Goal: Task Accomplishment & Management: Manage account settings

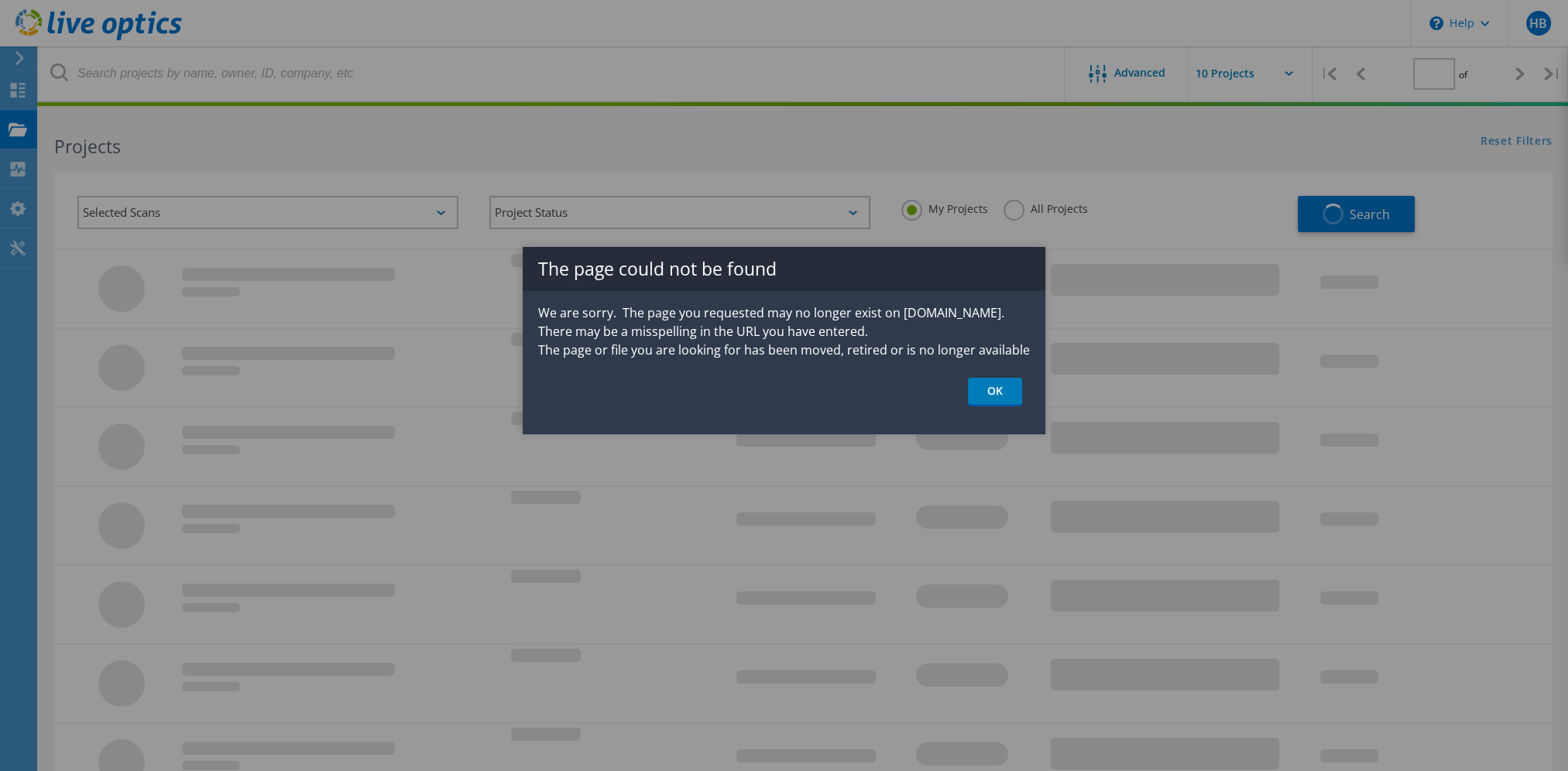
type input "1"
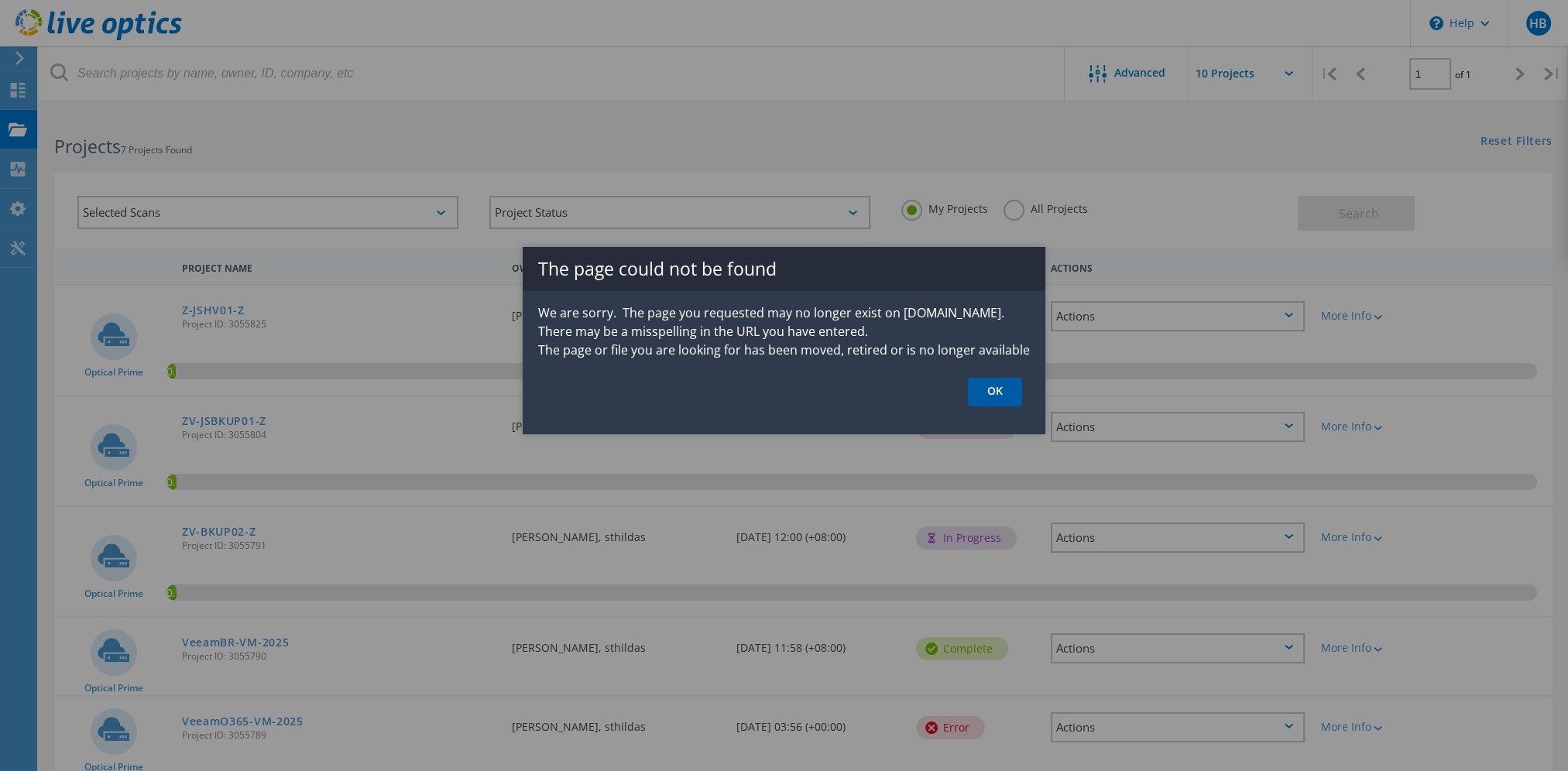
click at [994, 393] on link "OK" at bounding box center [995, 392] width 54 height 29
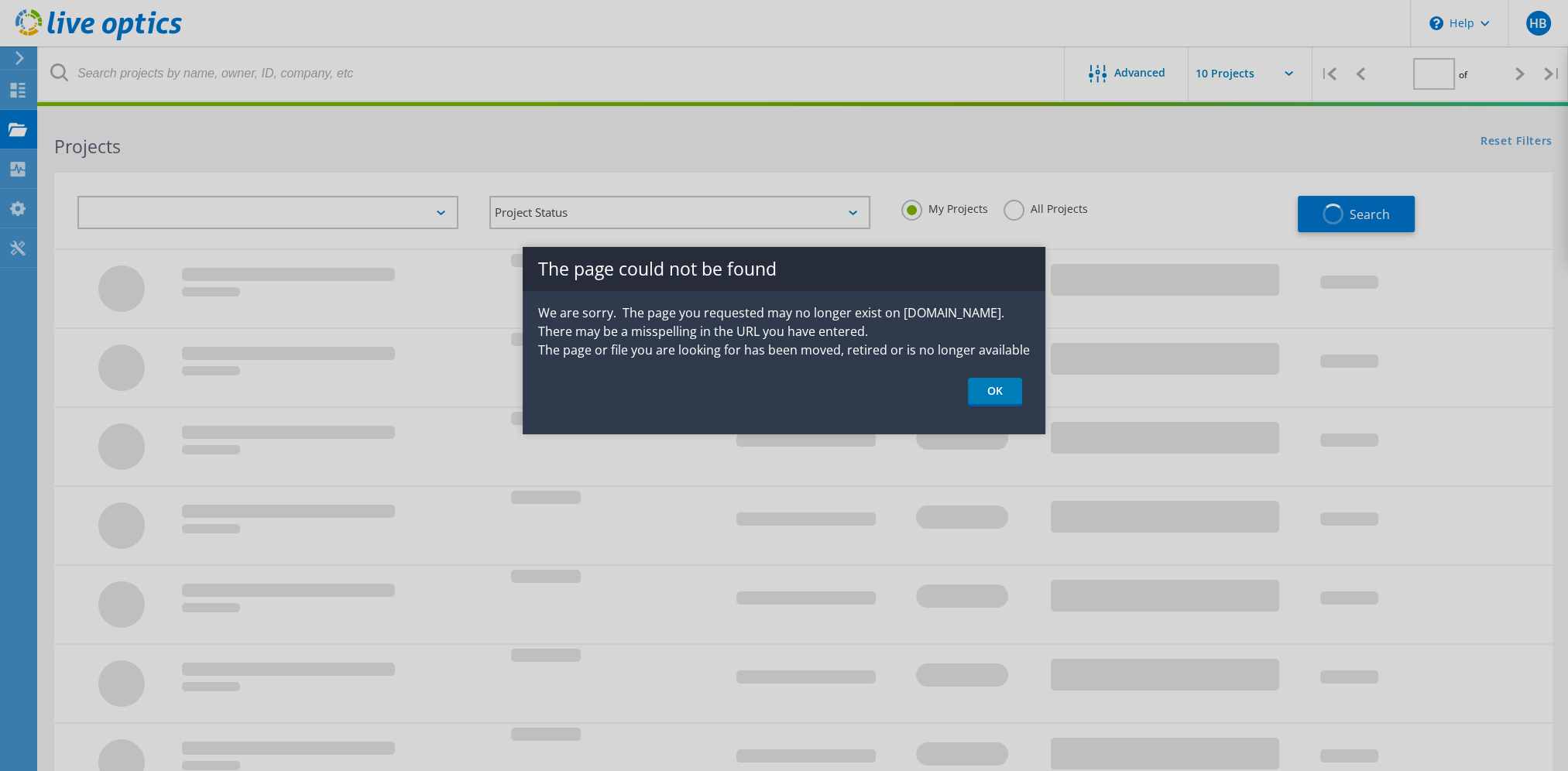
type input "1"
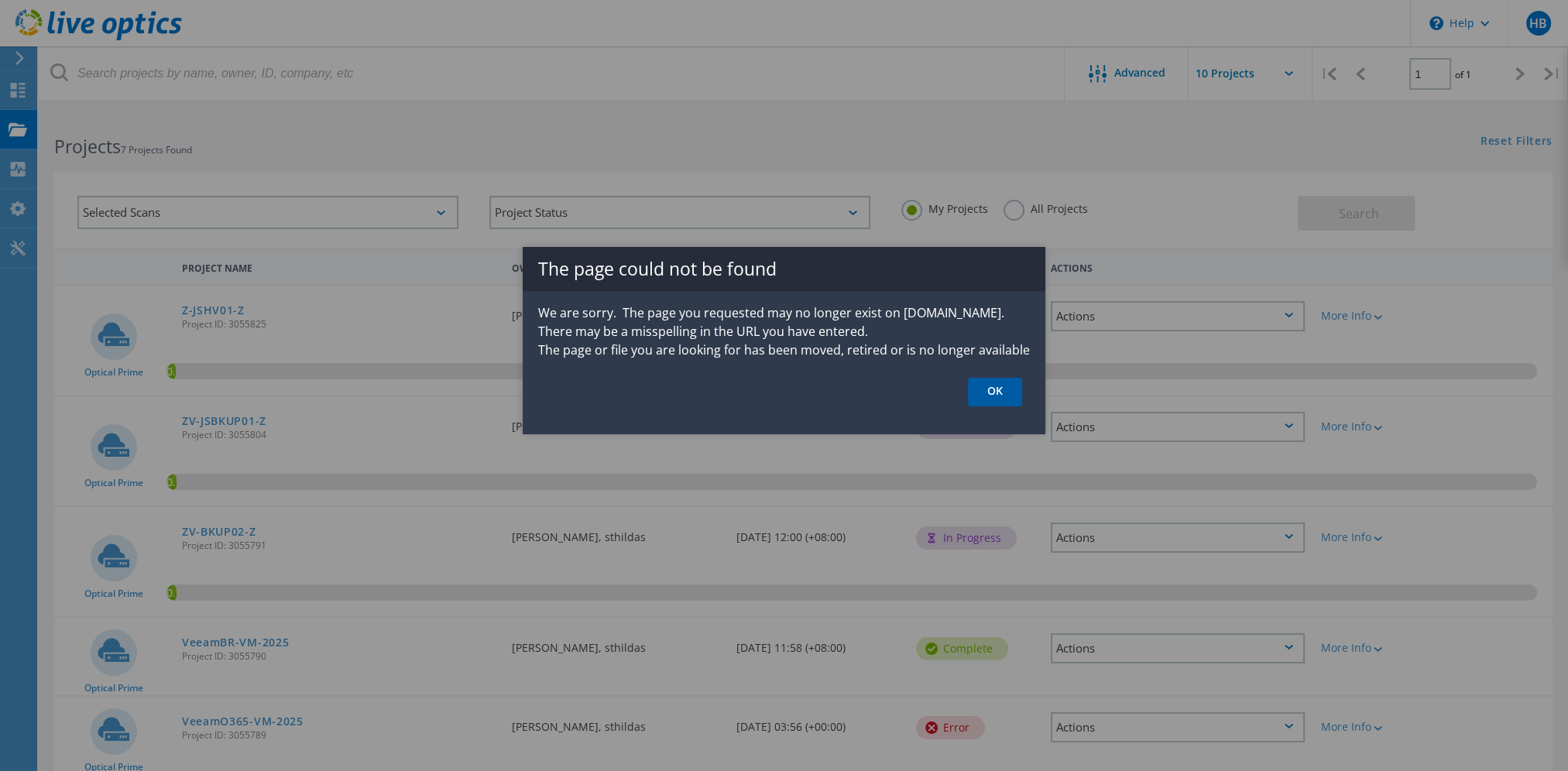
click at [995, 396] on link "OK" at bounding box center [995, 392] width 54 height 29
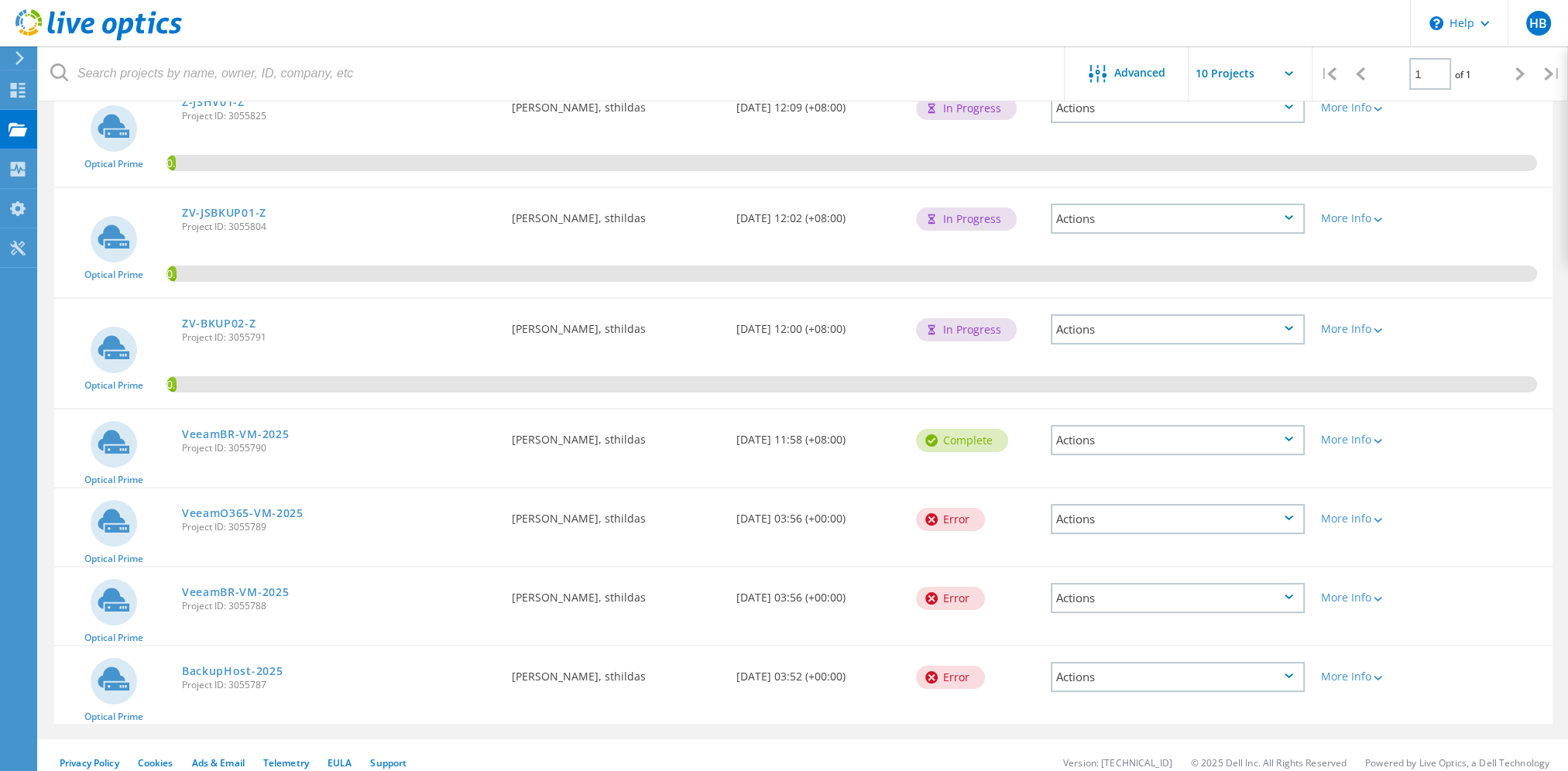
scroll to position [220, 0]
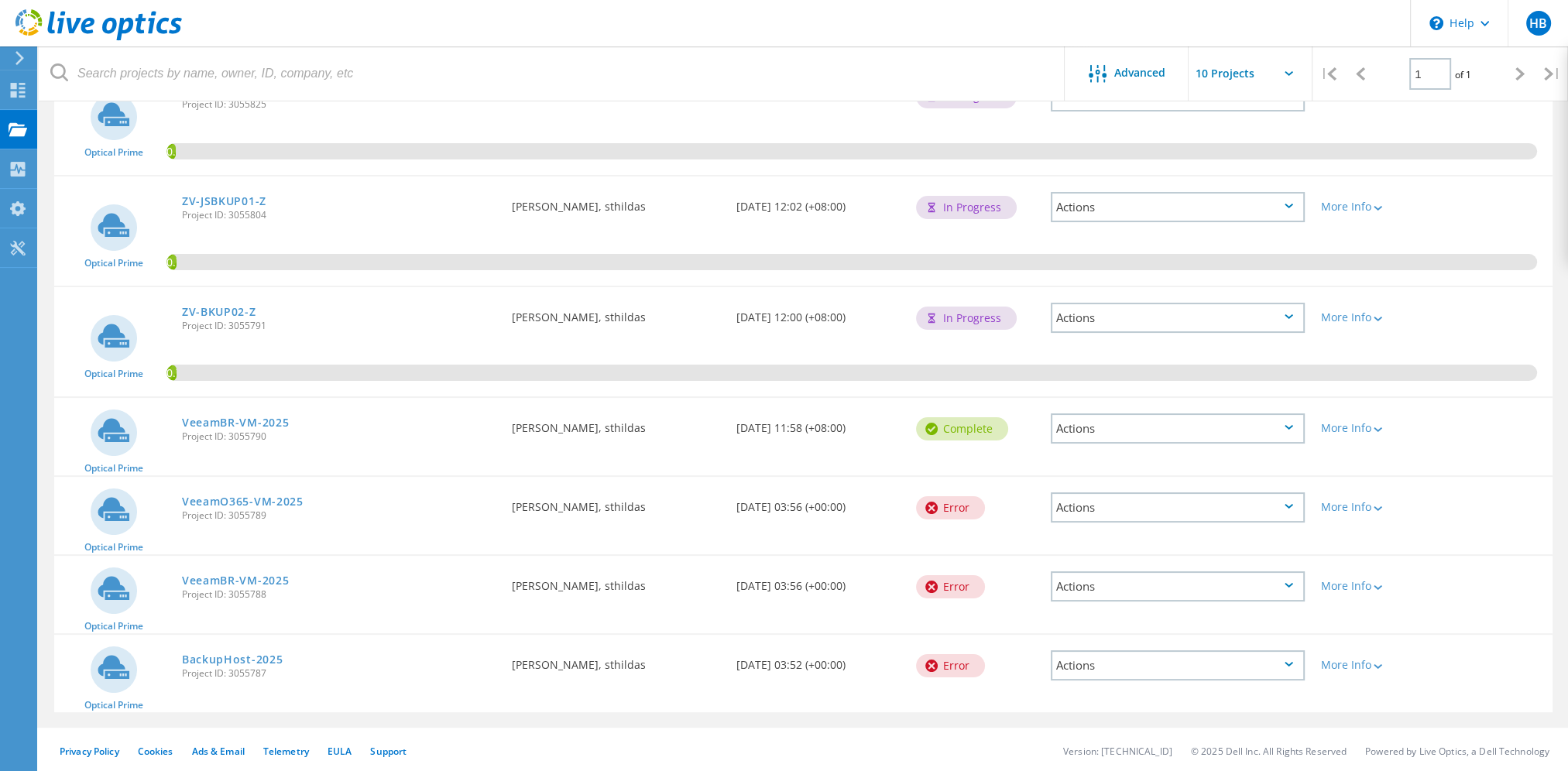
click at [1391, 418] on div "More Info" at bounding box center [1372, 423] width 120 height 51
click at [1369, 423] on div "More Info" at bounding box center [1372, 428] width 104 height 11
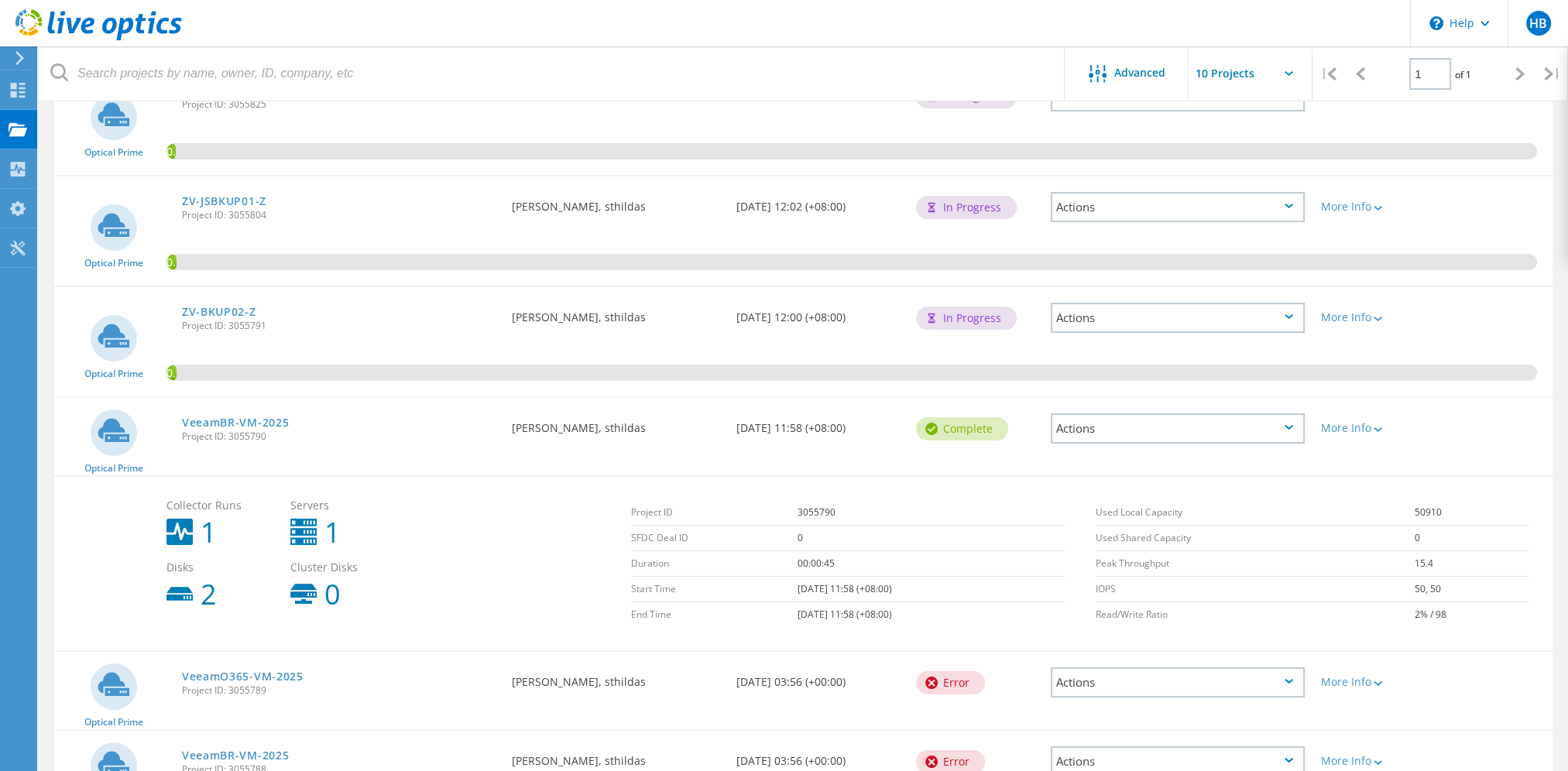
scroll to position [394, 0]
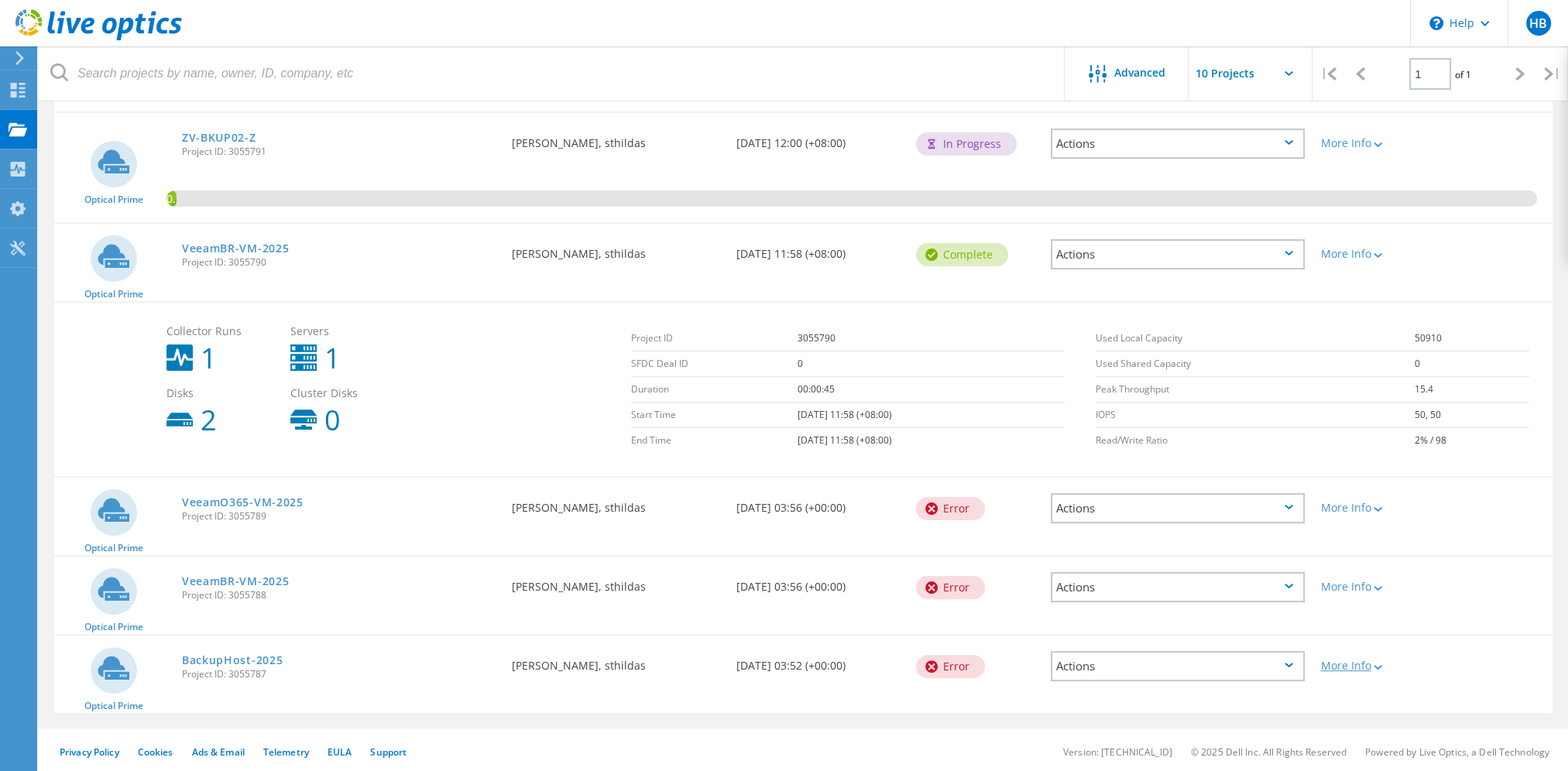
click at [1379, 665] on icon at bounding box center [1377, 667] width 9 height 5
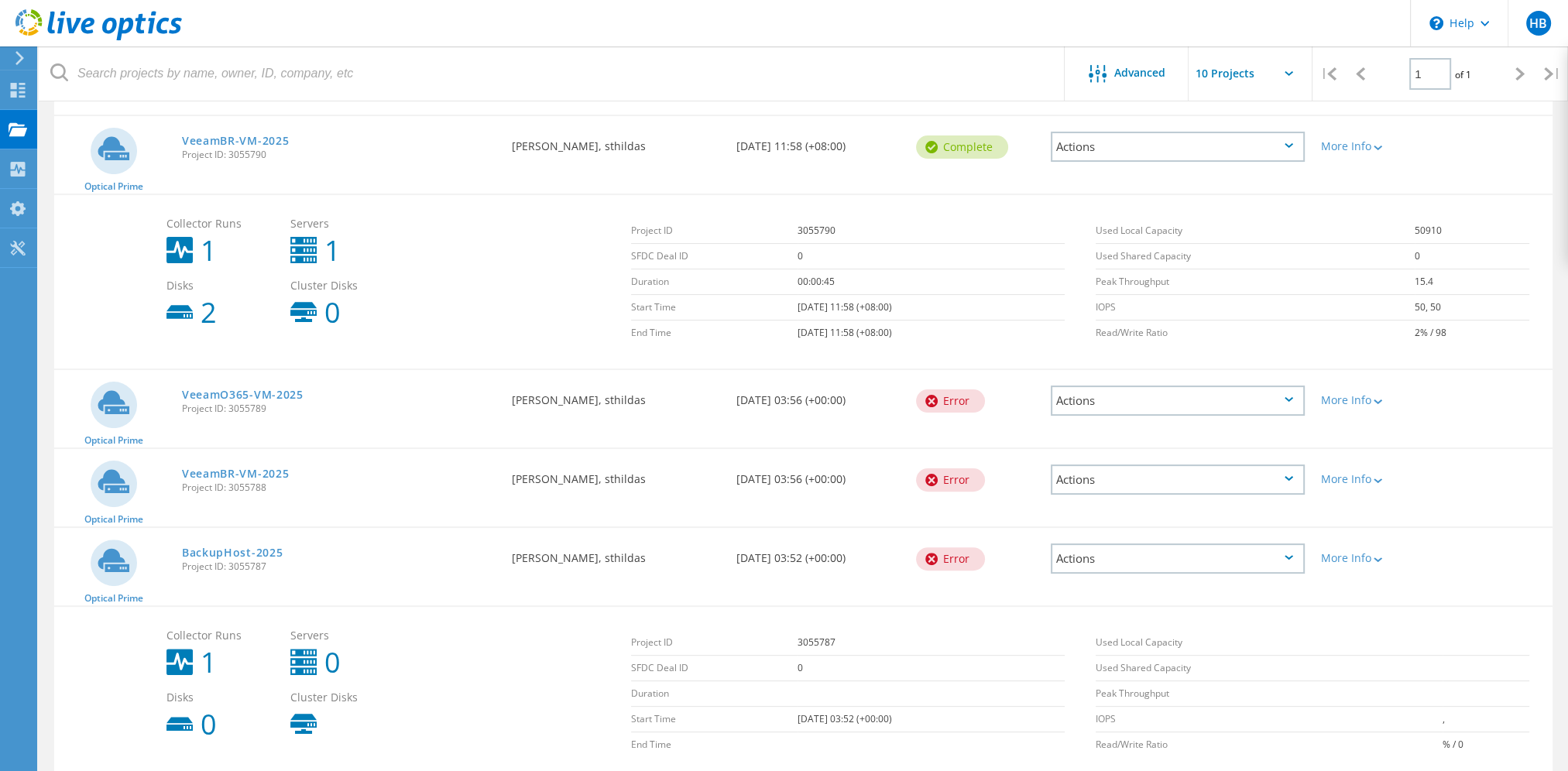
scroll to position [569, 0]
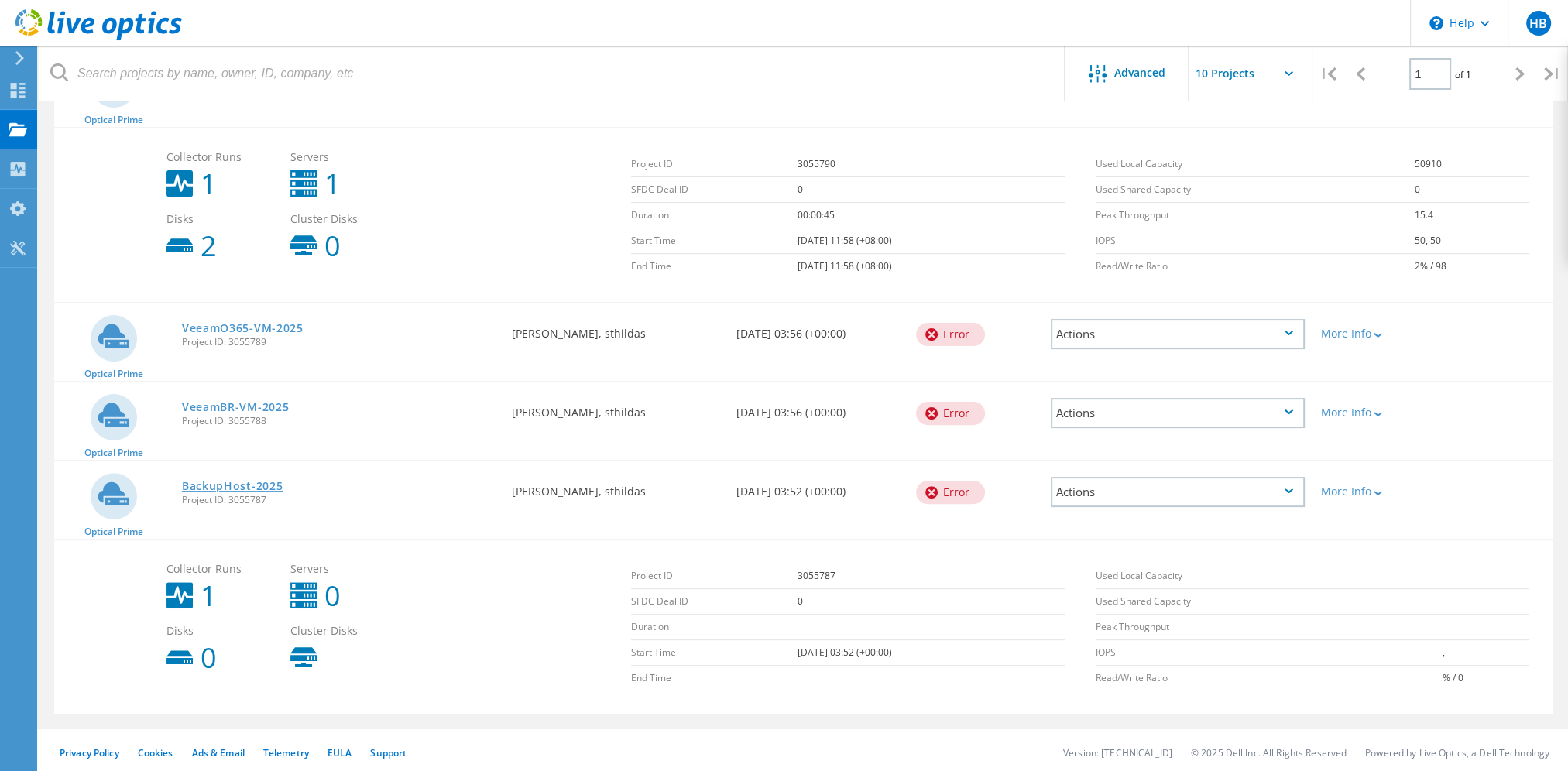
click at [219, 485] on link "BackupHost-2025" at bounding box center [232, 486] width 101 height 11
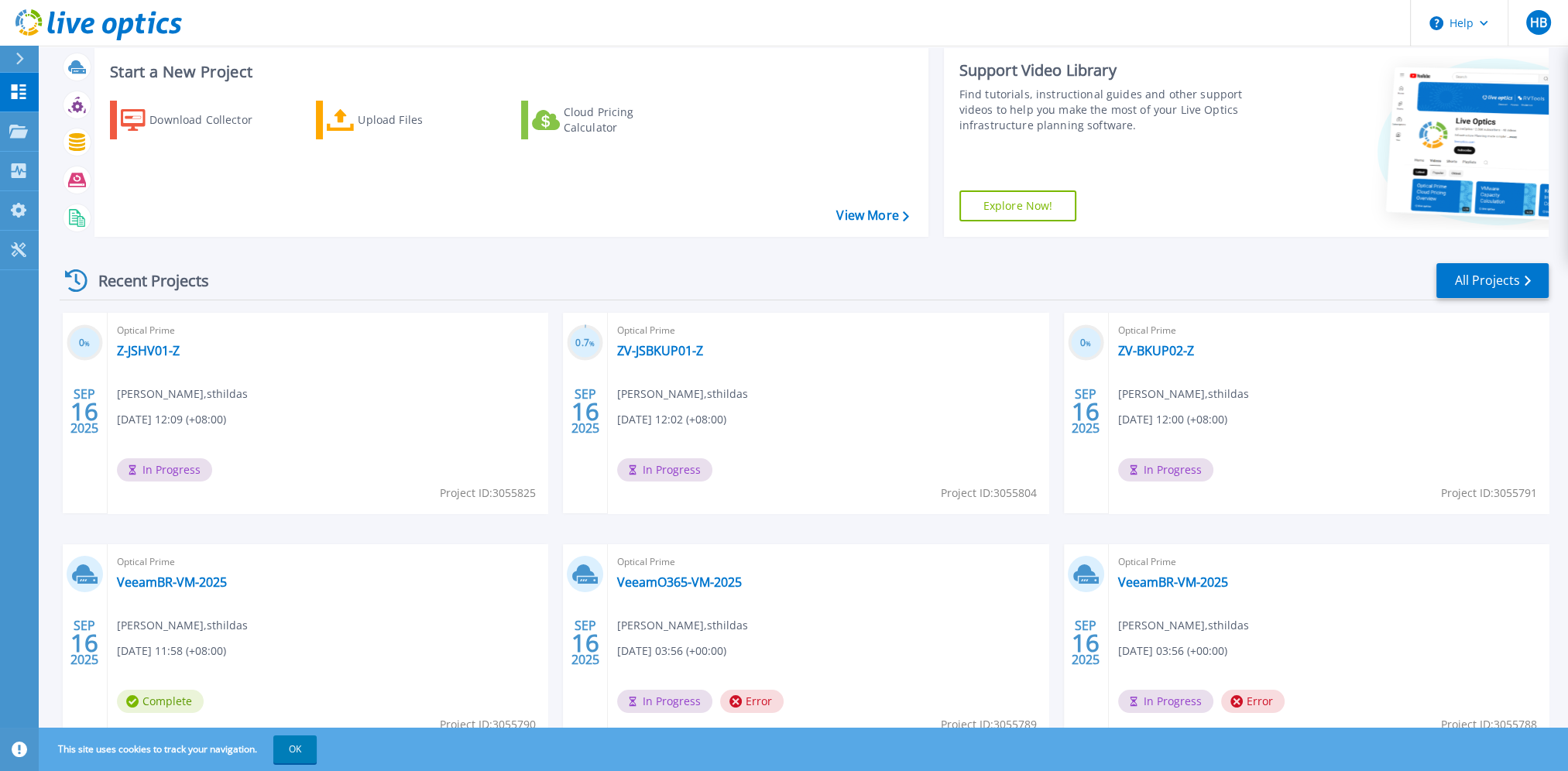
scroll to position [151, 0]
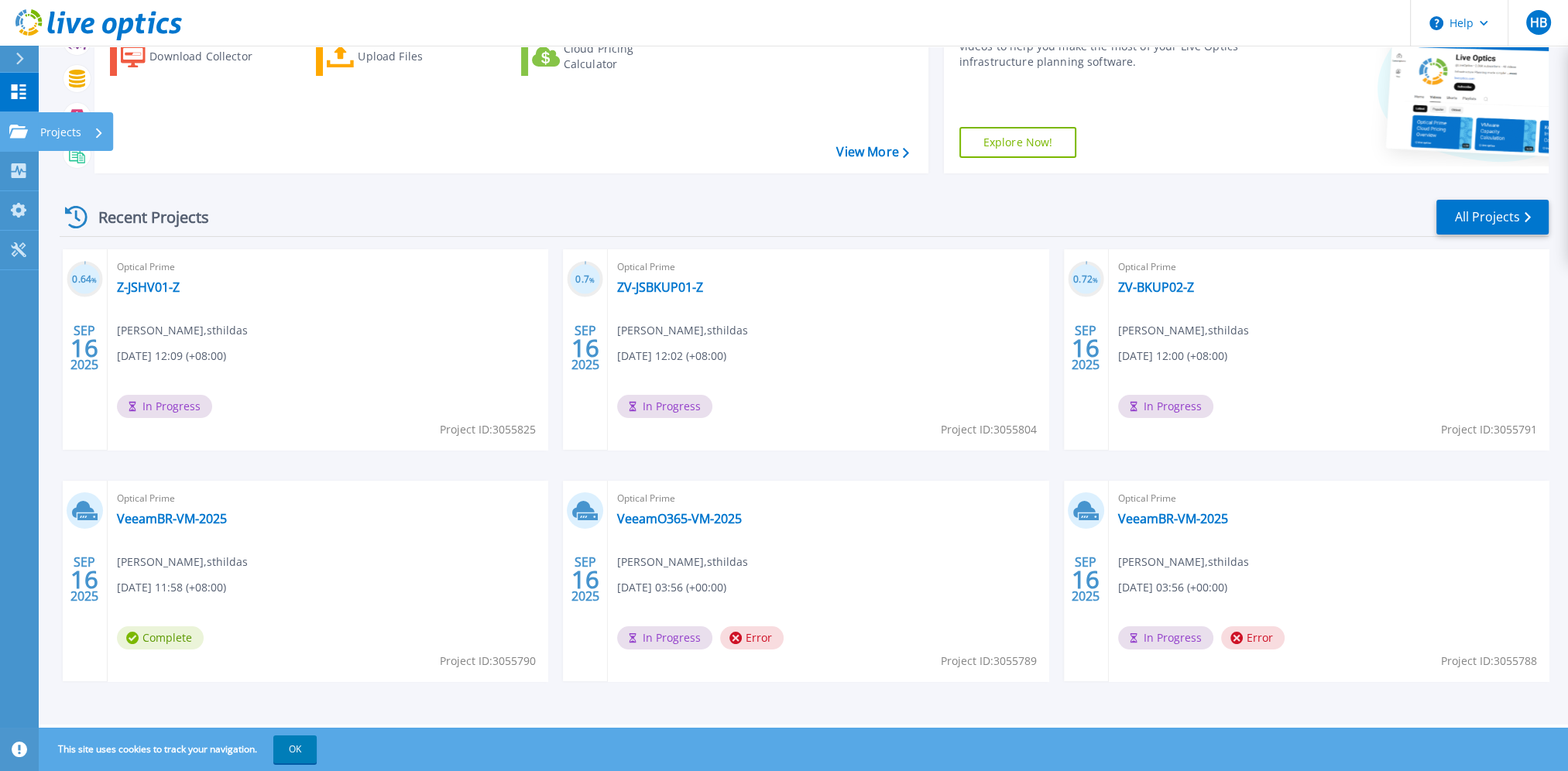
click at [31, 128] on link "Projects Projects" at bounding box center [19, 131] width 39 height 40
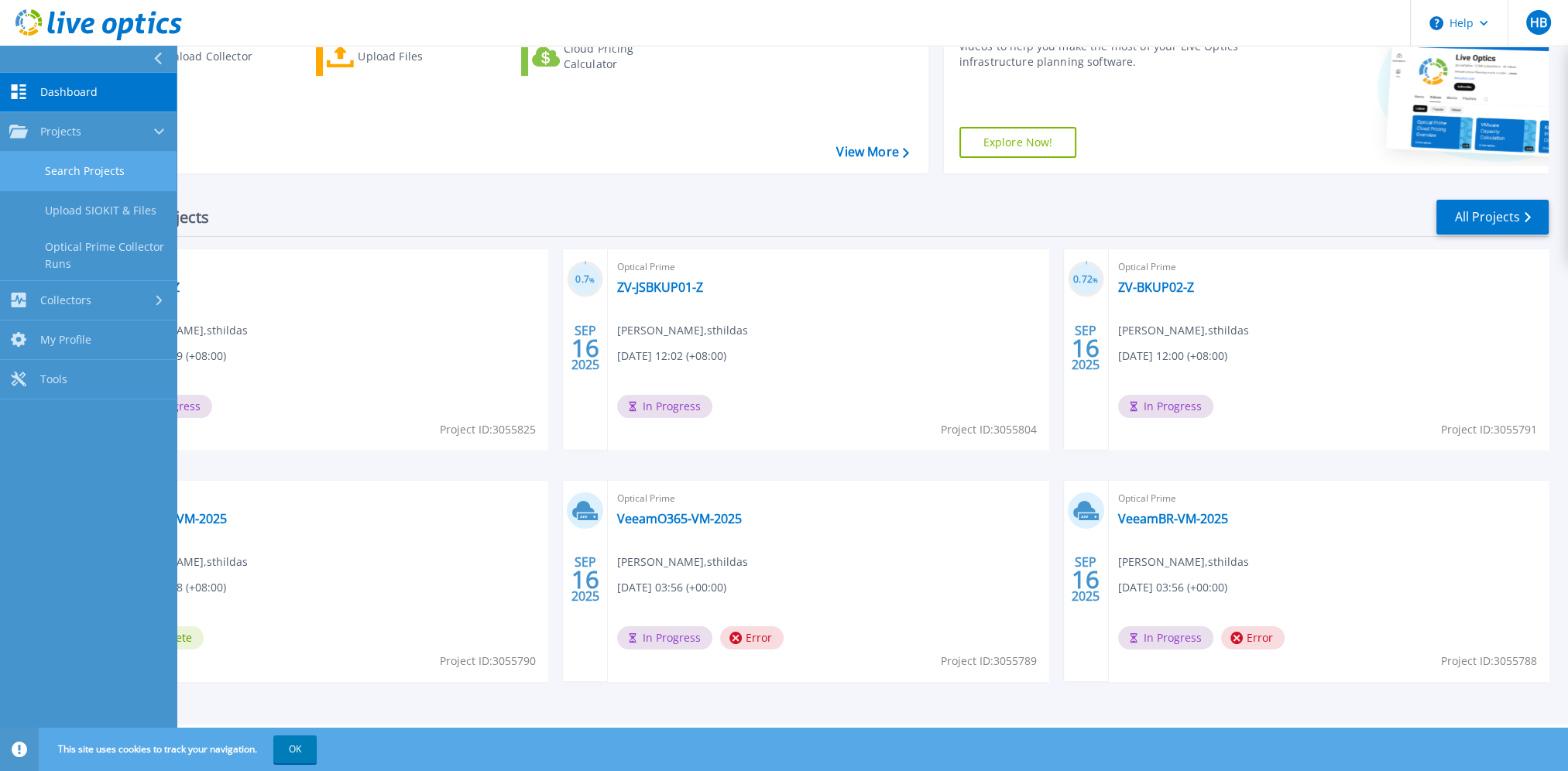
click at [53, 165] on link "Search Projects" at bounding box center [88, 171] width 176 height 40
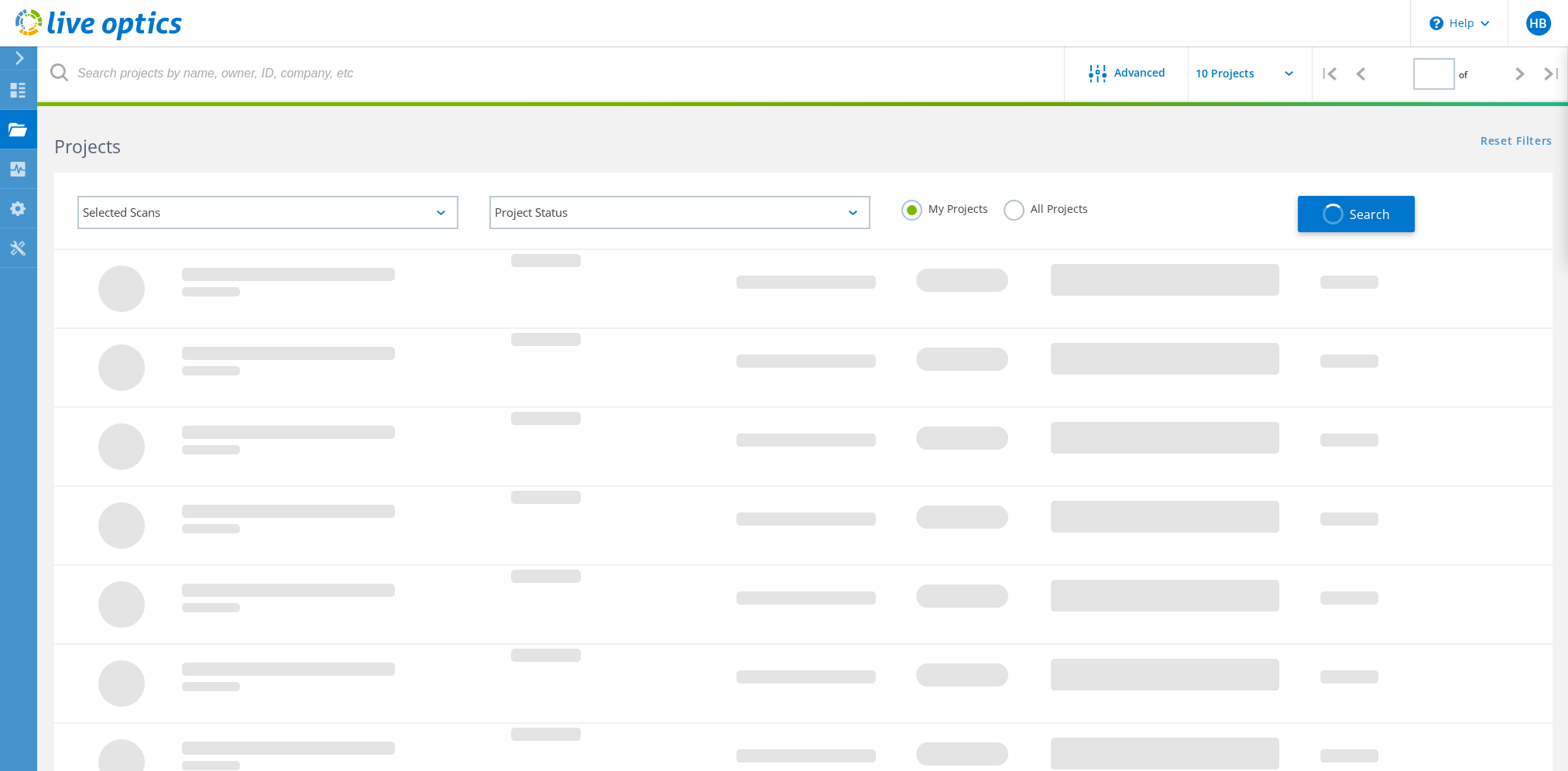
type input "1"
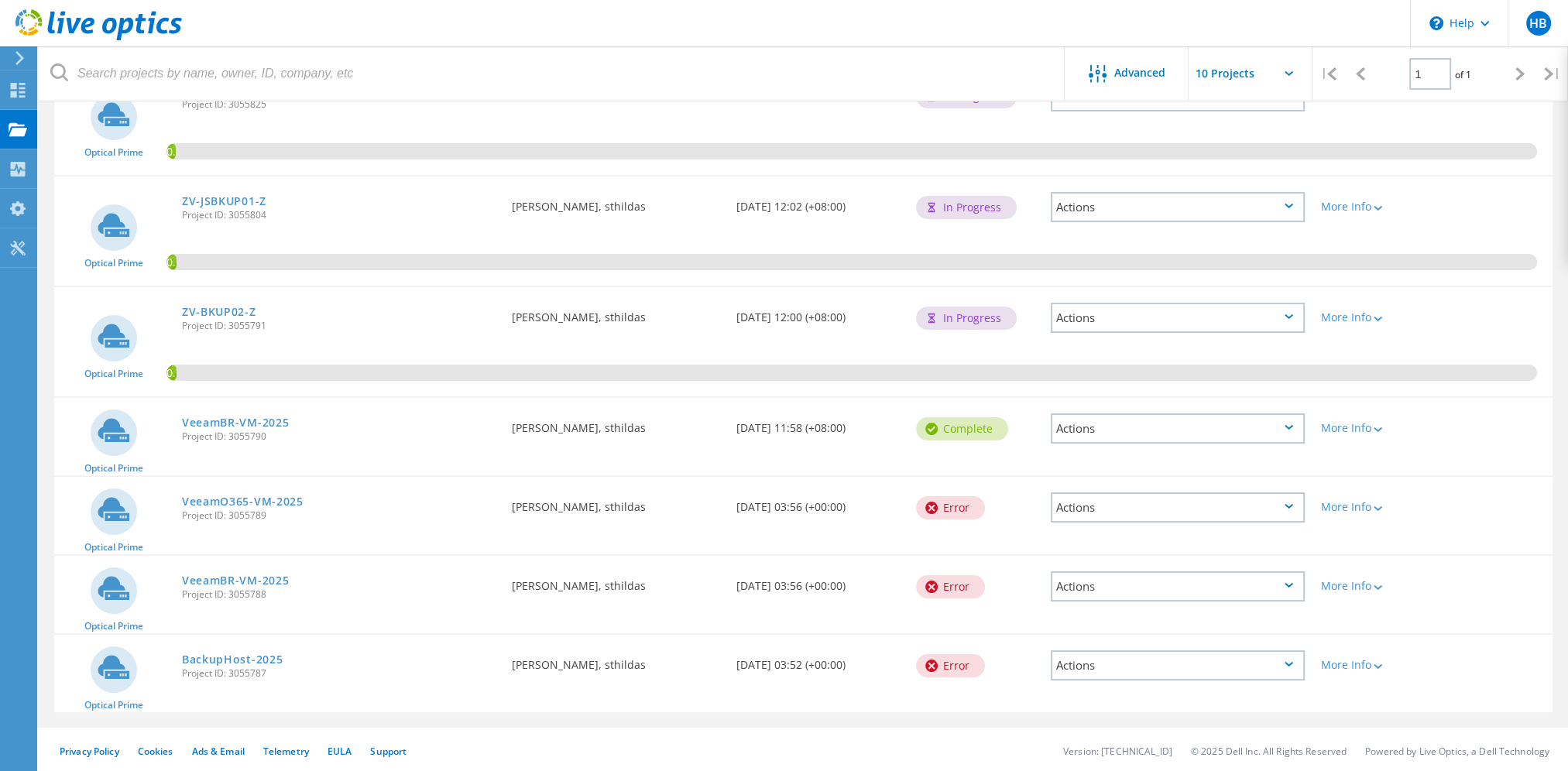
scroll to position [220, 0]
click at [1291, 662] on icon at bounding box center [1289, 664] width 9 height 5
click at [1067, 683] on icon at bounding box center [1064, 690] width 13 height 13
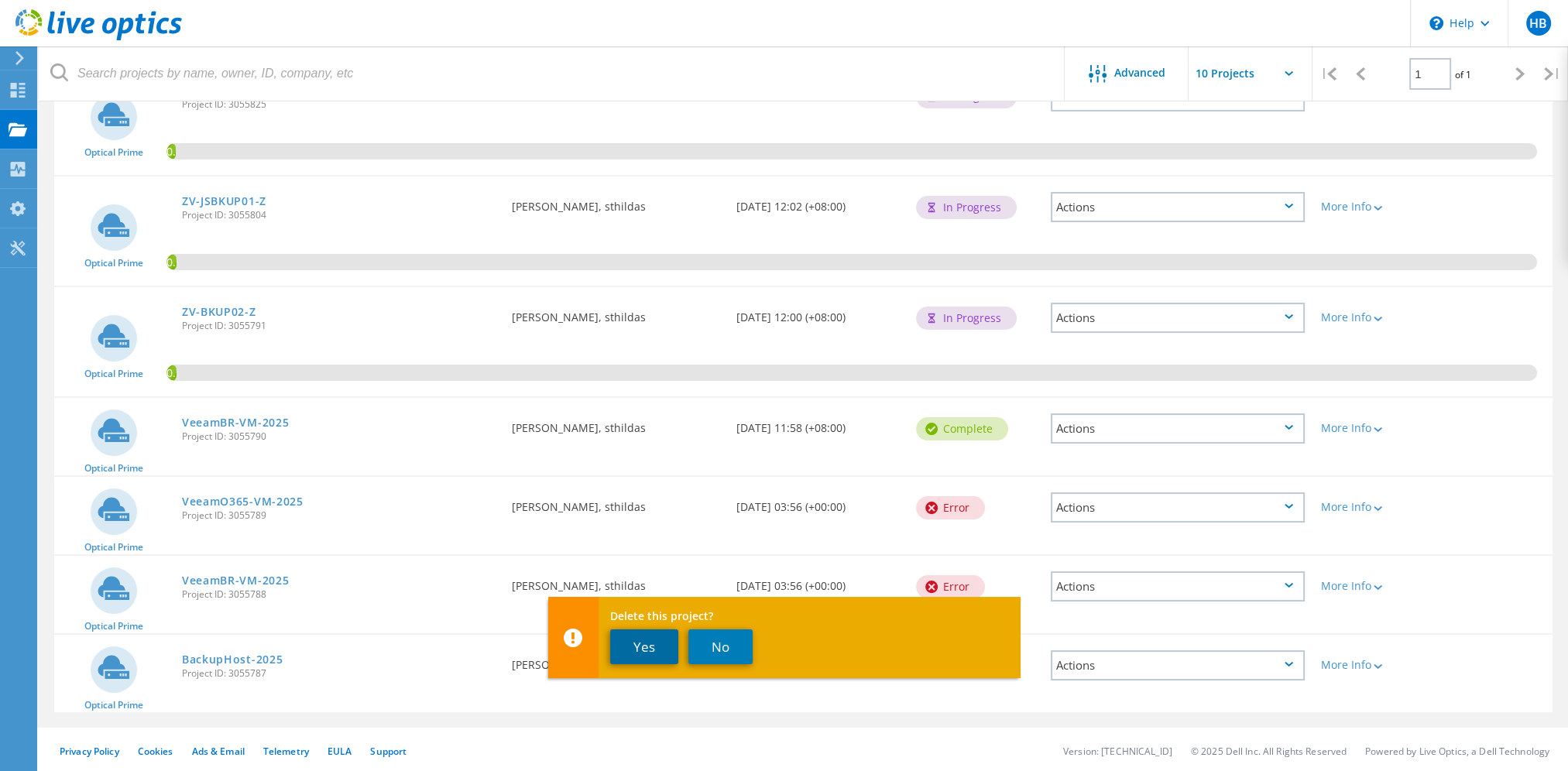
click at [631, 647] on button "Yes" at bounding box center [644, 647] width 68 height 35
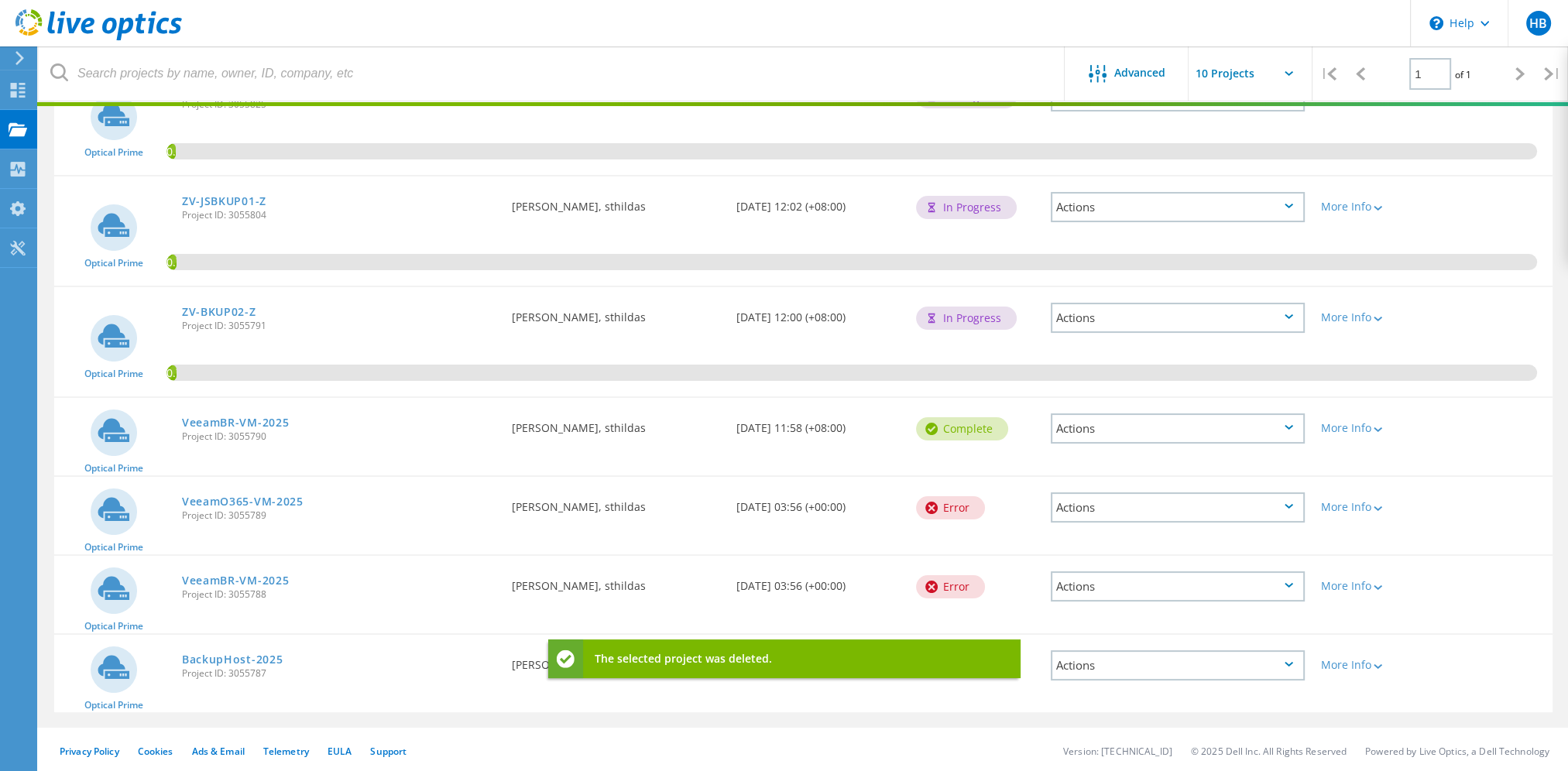
scroll to position [142, 0]
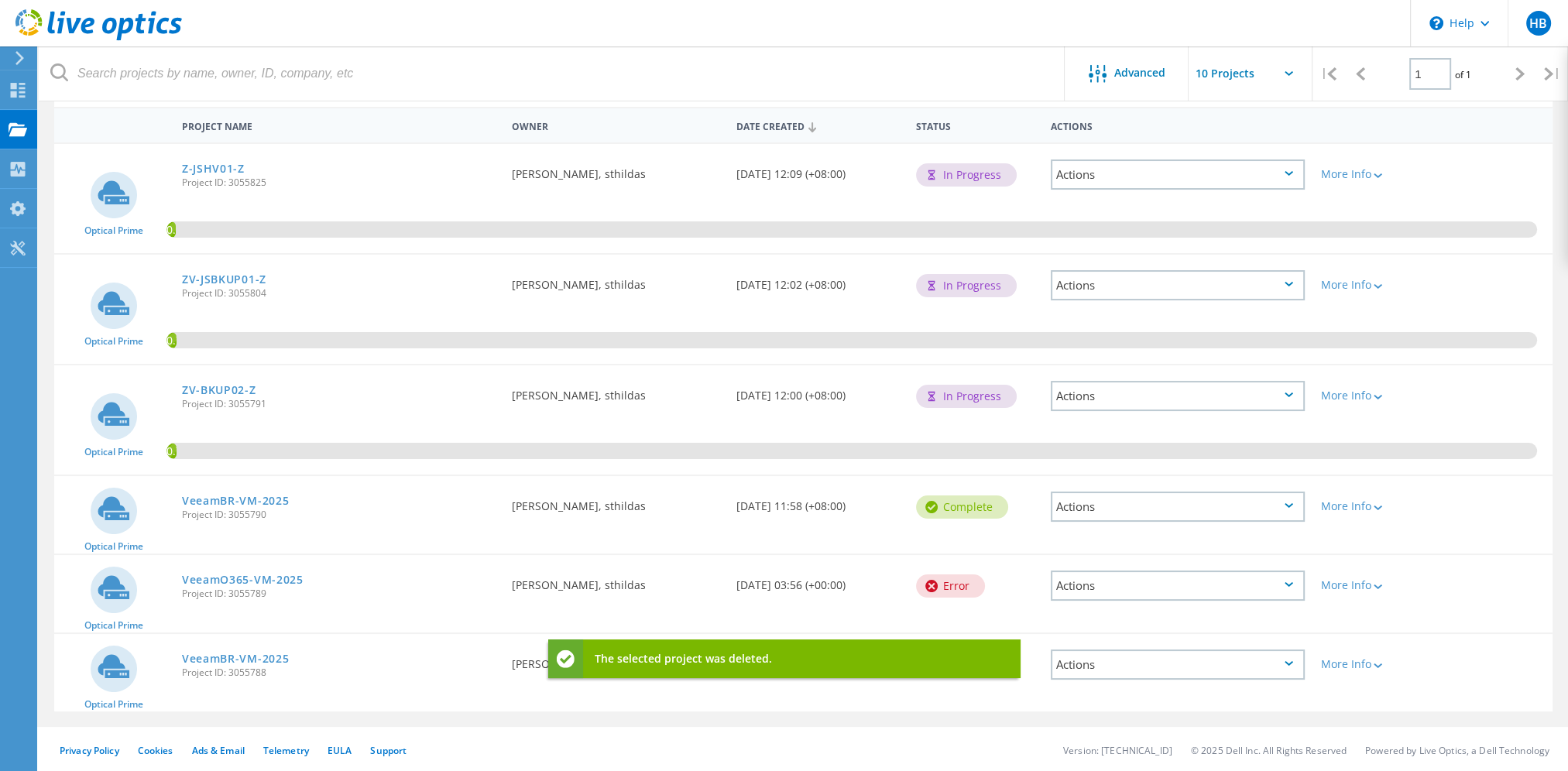
click at [1301, 663] on div "Actions" at bounding box center [1177, 664] width 253 height 30
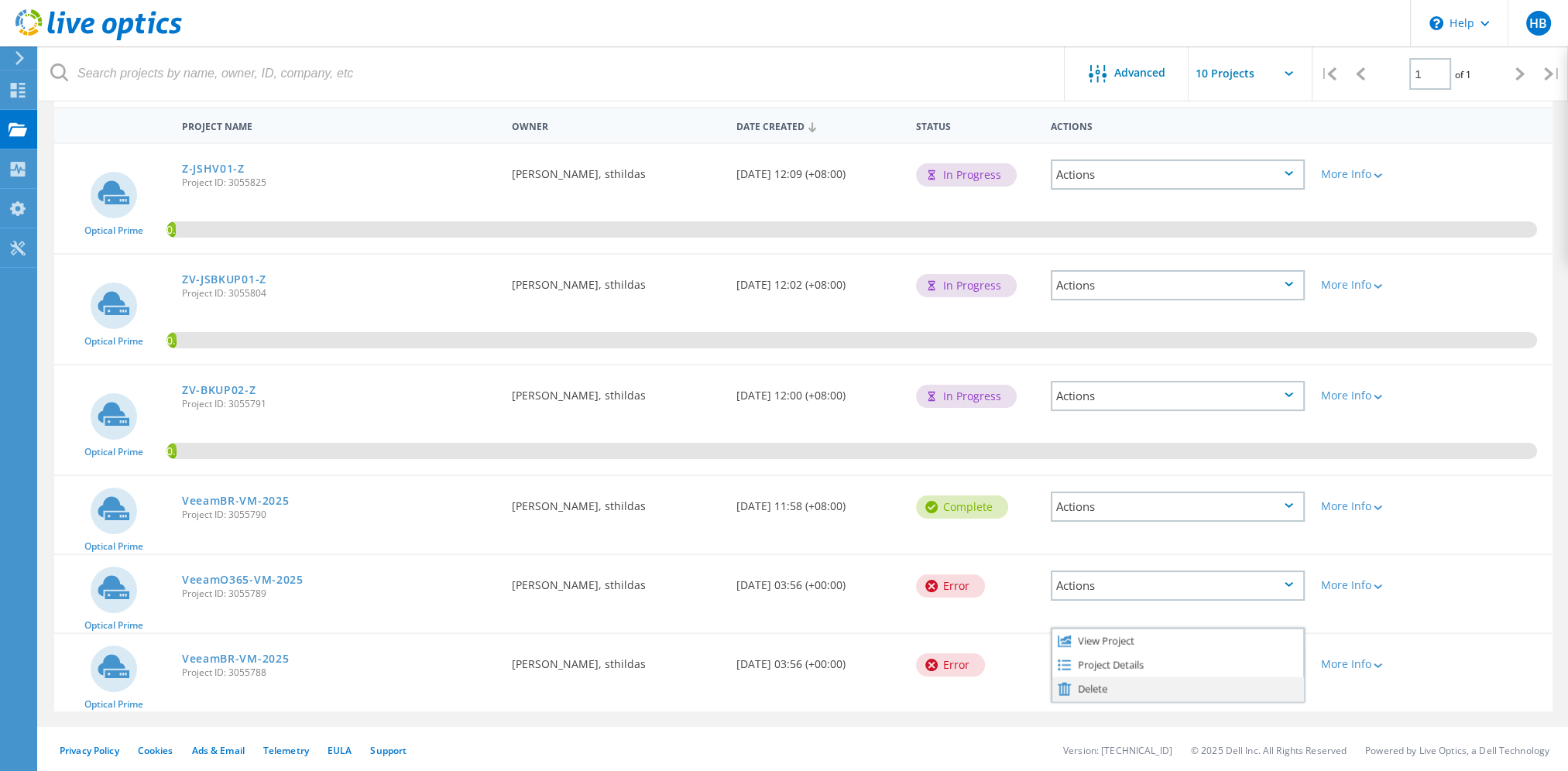
click at [1101, 687] on div "Delete" at bounding box center [1178, 688] width 251 height 24
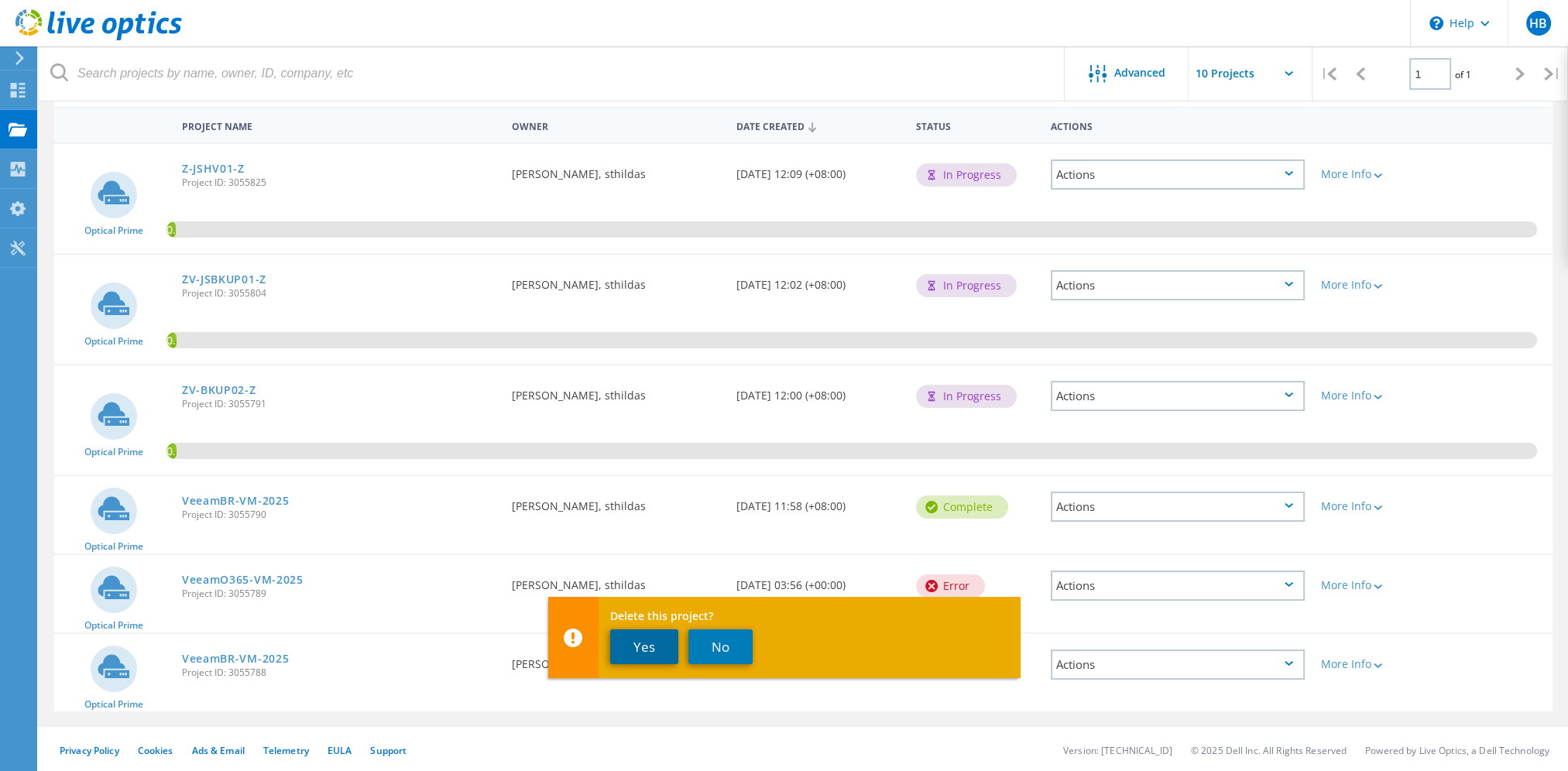
click at [636, 647] on button "Yes" at bounding box center [644, 647] width 68 height 35
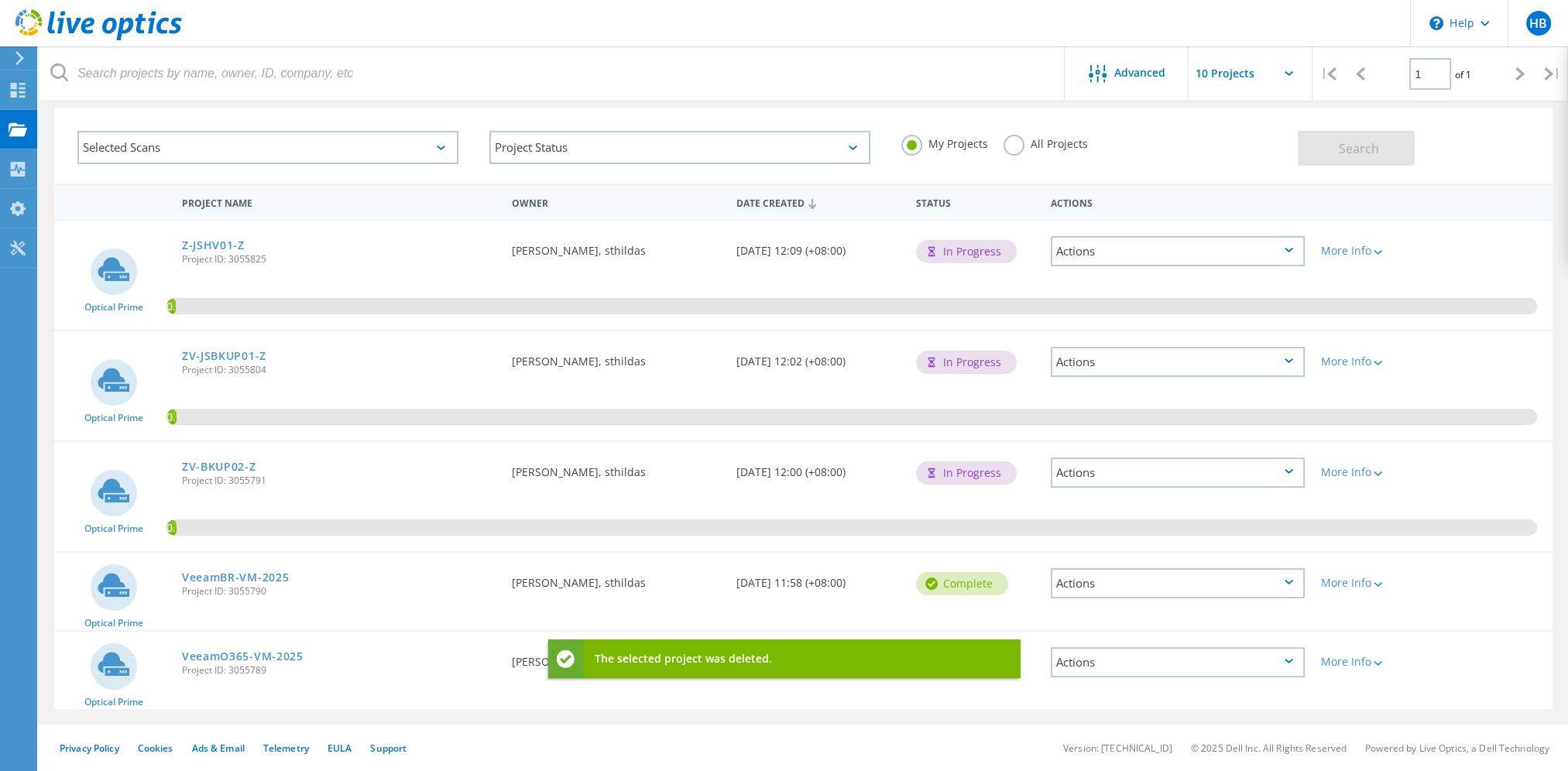
scroll to position [63, 0]
click at [1273, 661] on div "Actions" at bounding box center [1177, 664] width 253 height 30
click at [1097, 681] on div "Delete" at bounding box center [1178, 688] width 251 height 24
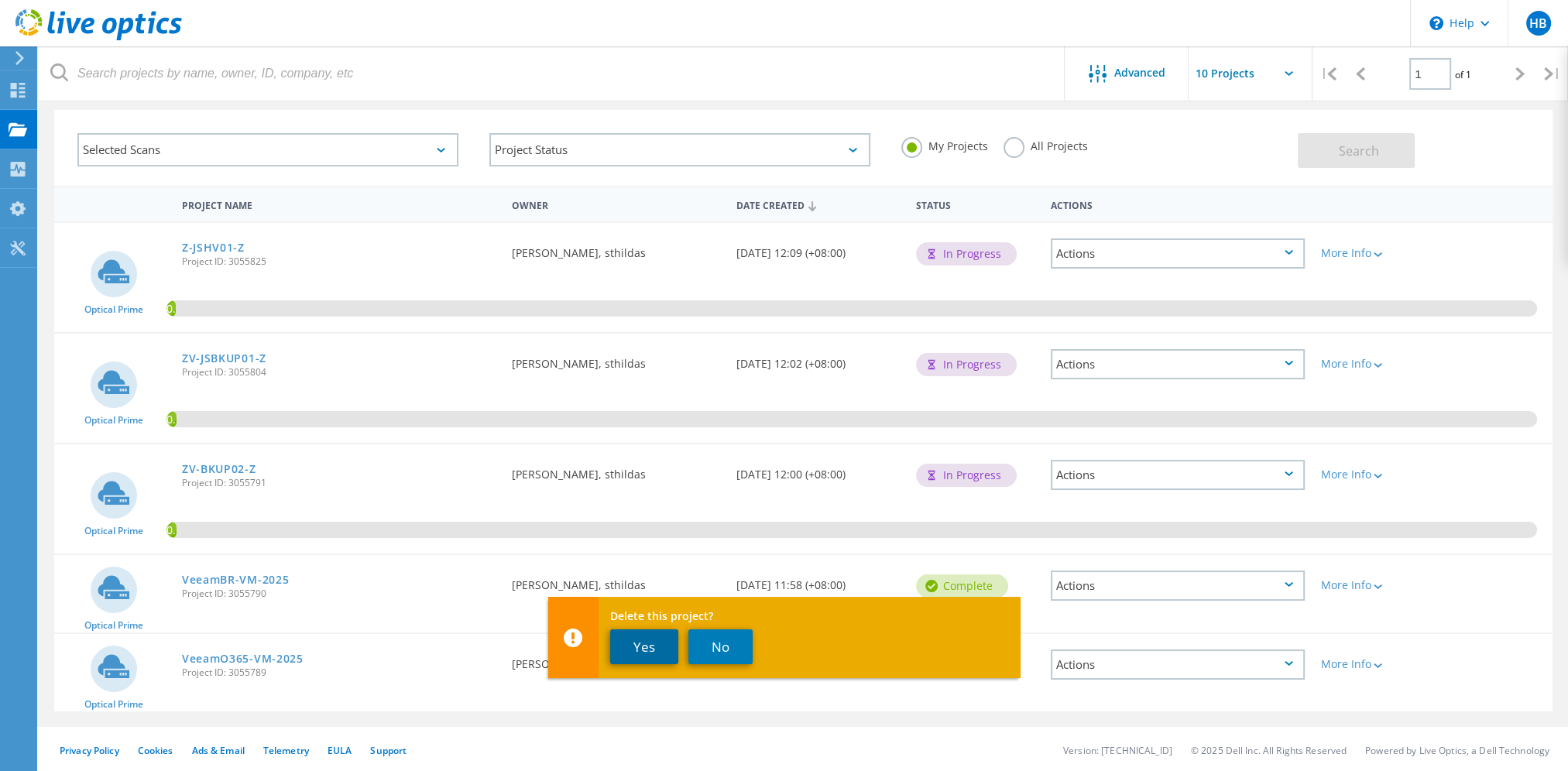
click at [651, 647] on button "Yes" at bounding box center [644, 647] width 68 height 35
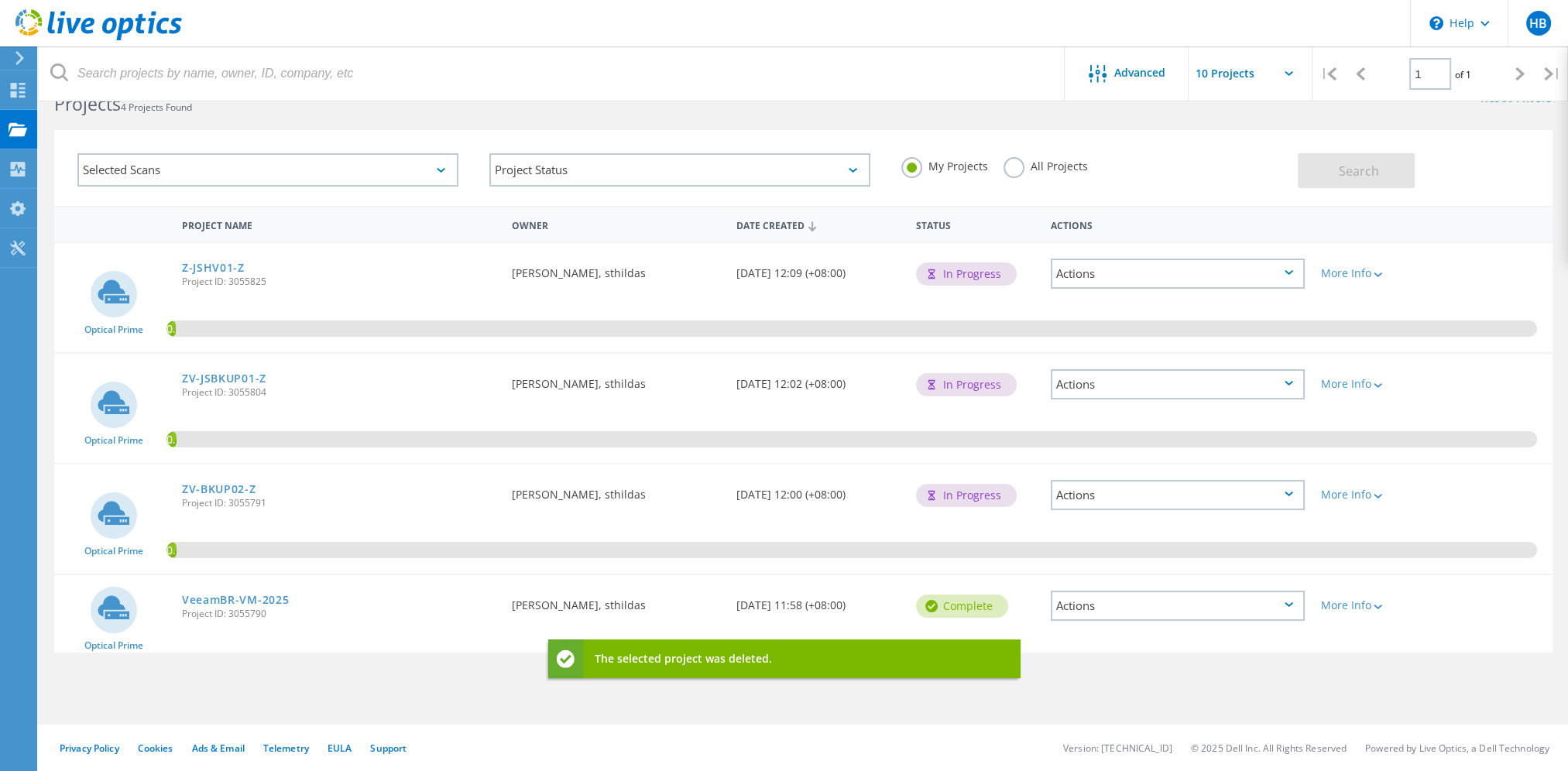
scroll to position [42, 0]
click at [1265, 596] on div "Actions" at bounding box center [1177, 605] width 253 height 30
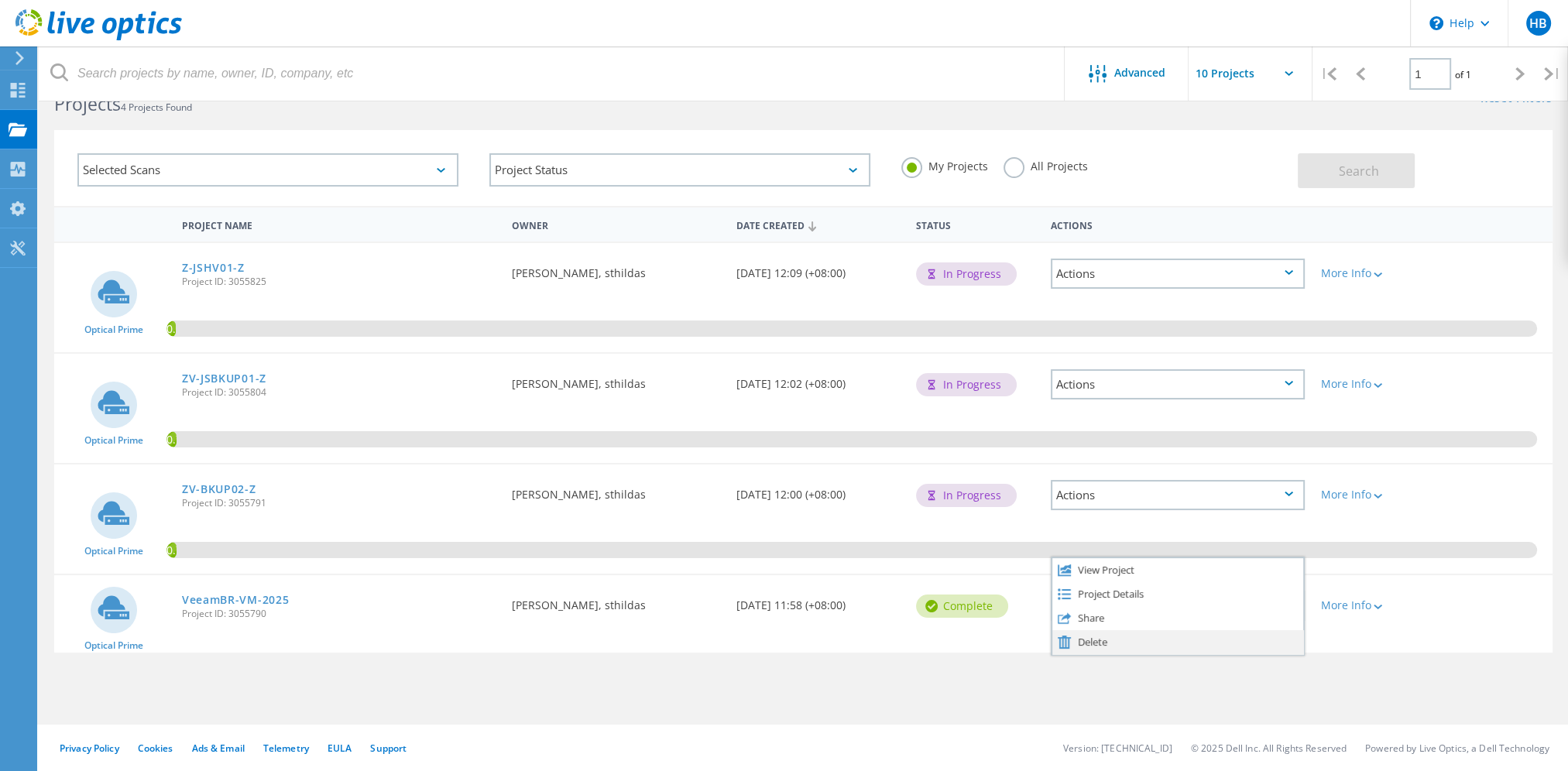
click at [1129, 646] on div "Delete" at bounding box center [1178, 642] width 251 height 24
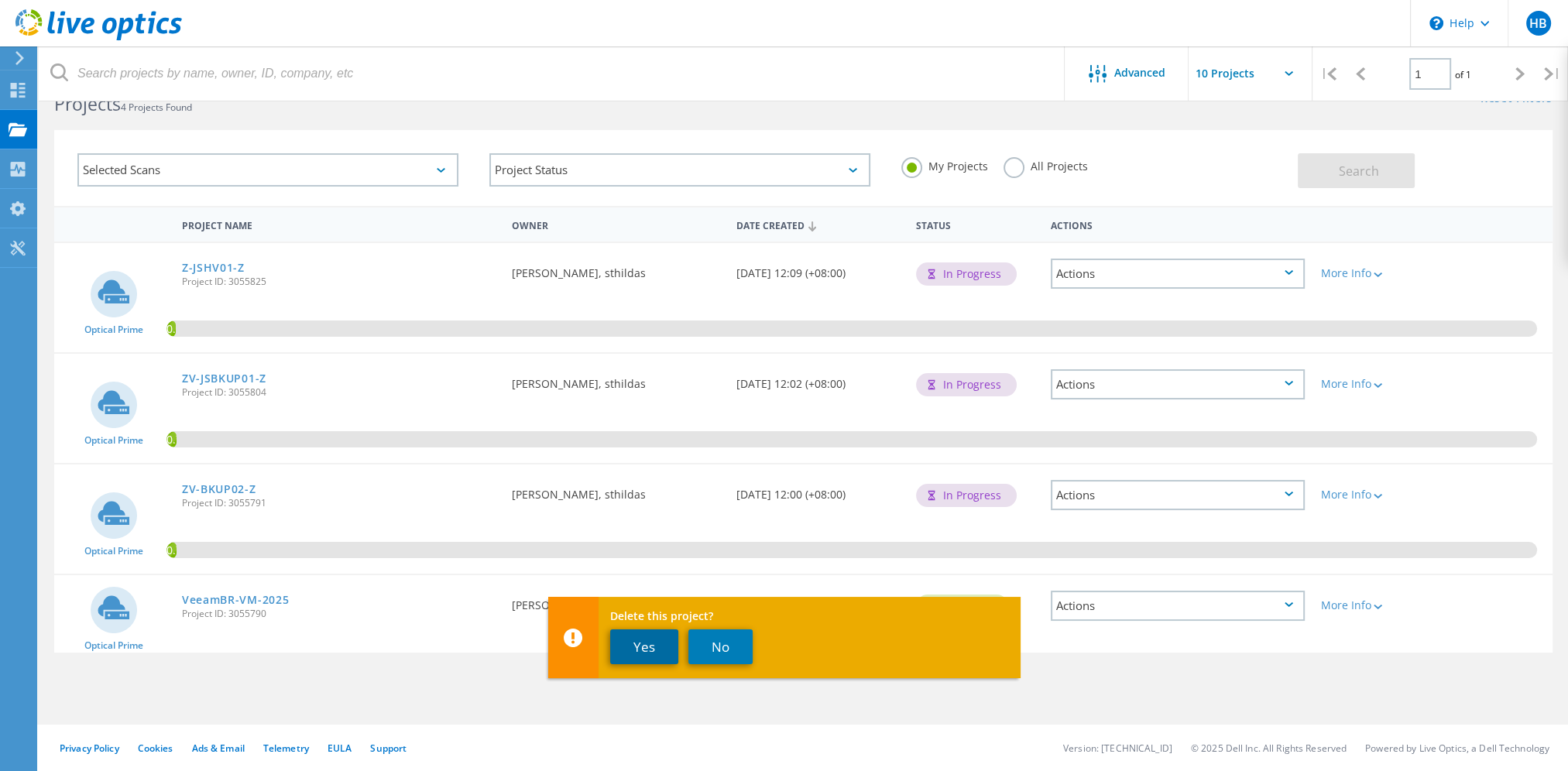
click at [635, 652] on button "Yes" at bounding box center [644, 647] width 68 height 35
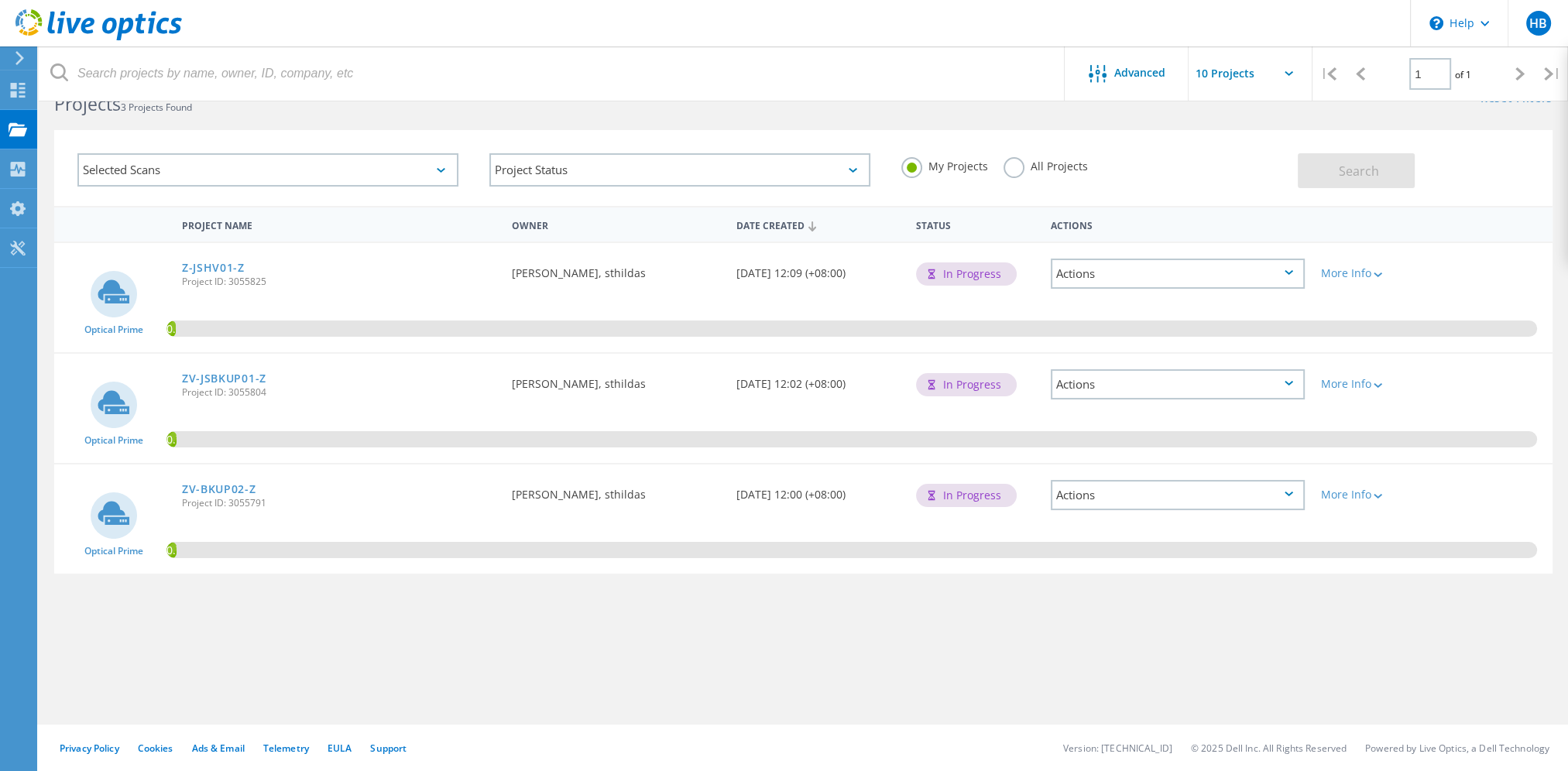
scroll to position [0, 0]
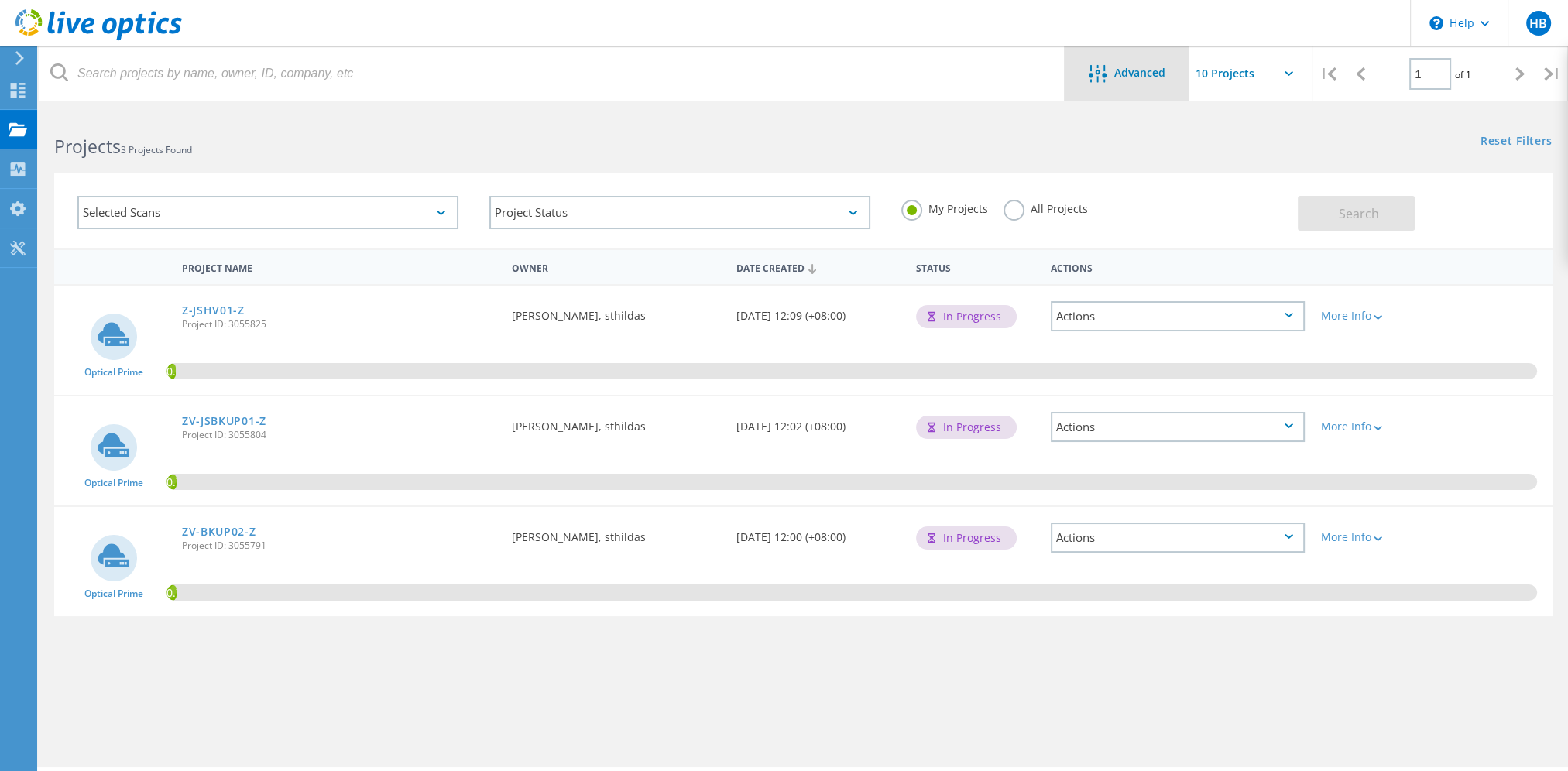
click at [1136, 59] on div "Advanced" at bounding box center [1127, 73] width 124 height 54
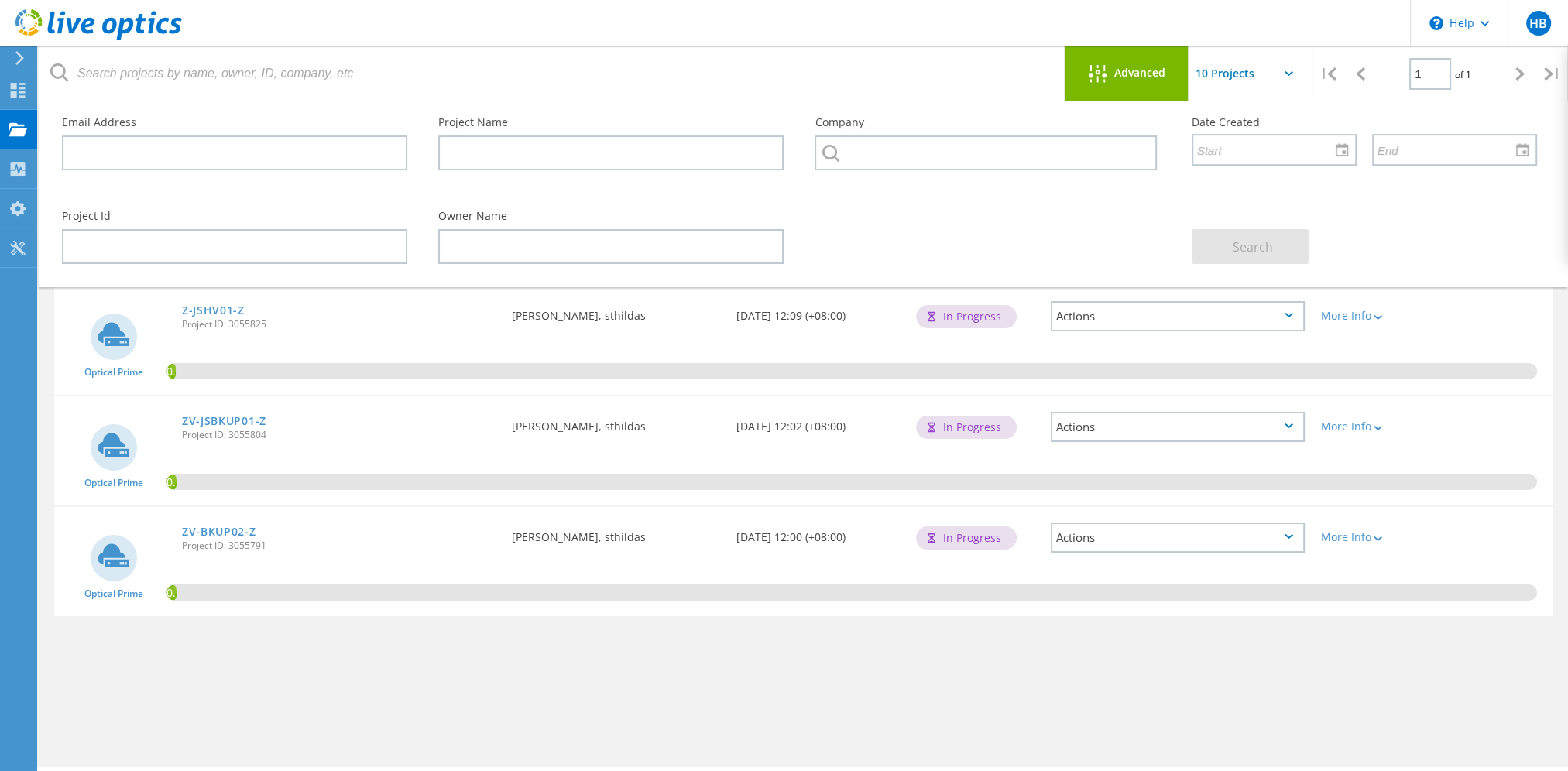
click at [1224, 81] on input "text" at bounding box center [1265, 73] width 155 height 54
click at [1549, 13] on div "HB" at bounding box center [1537, 23] width 61 height 46
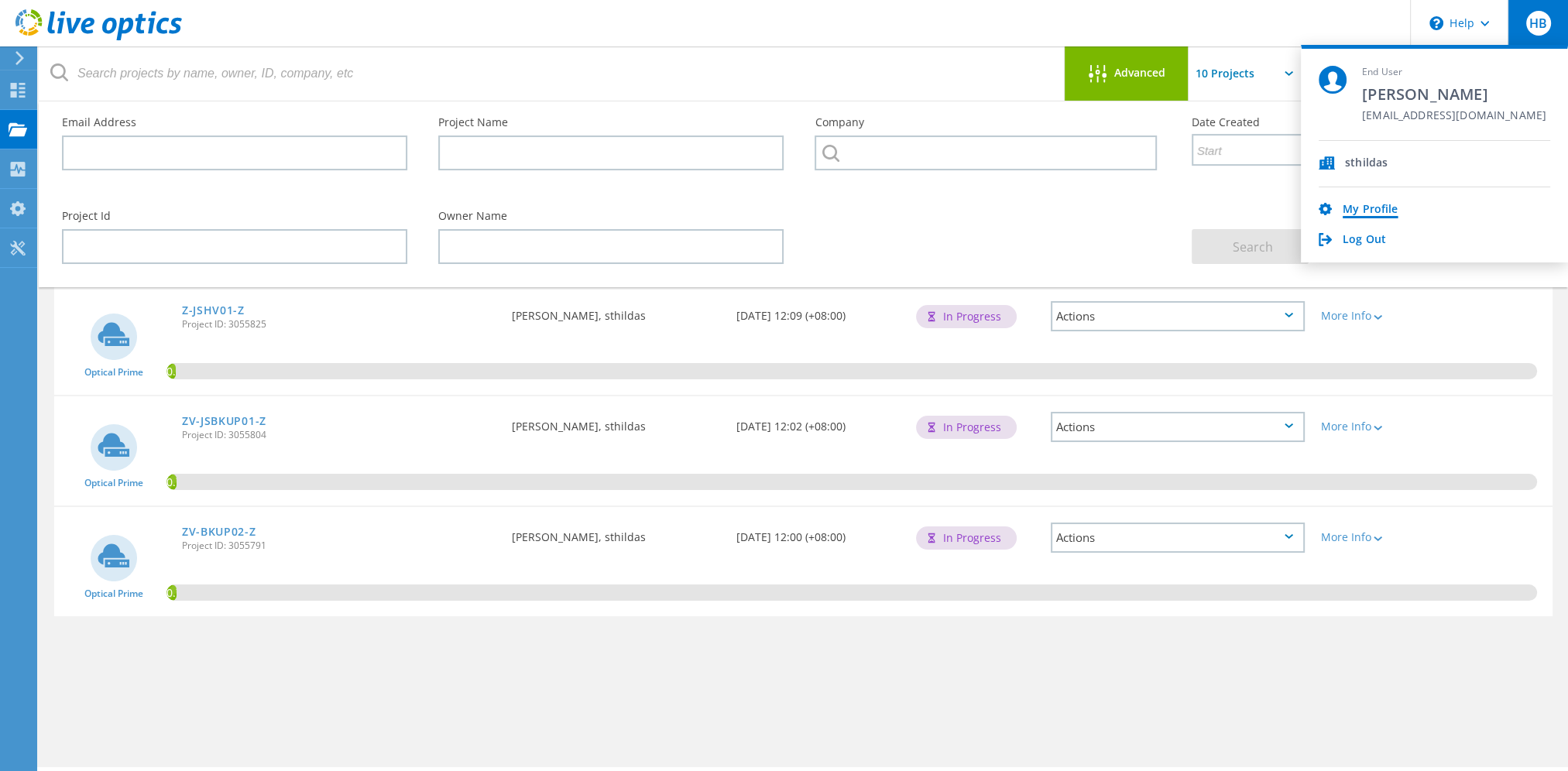
click at [1355, 207] on link "My Profile" at bounding box center [1369, 209] width 55 height 14
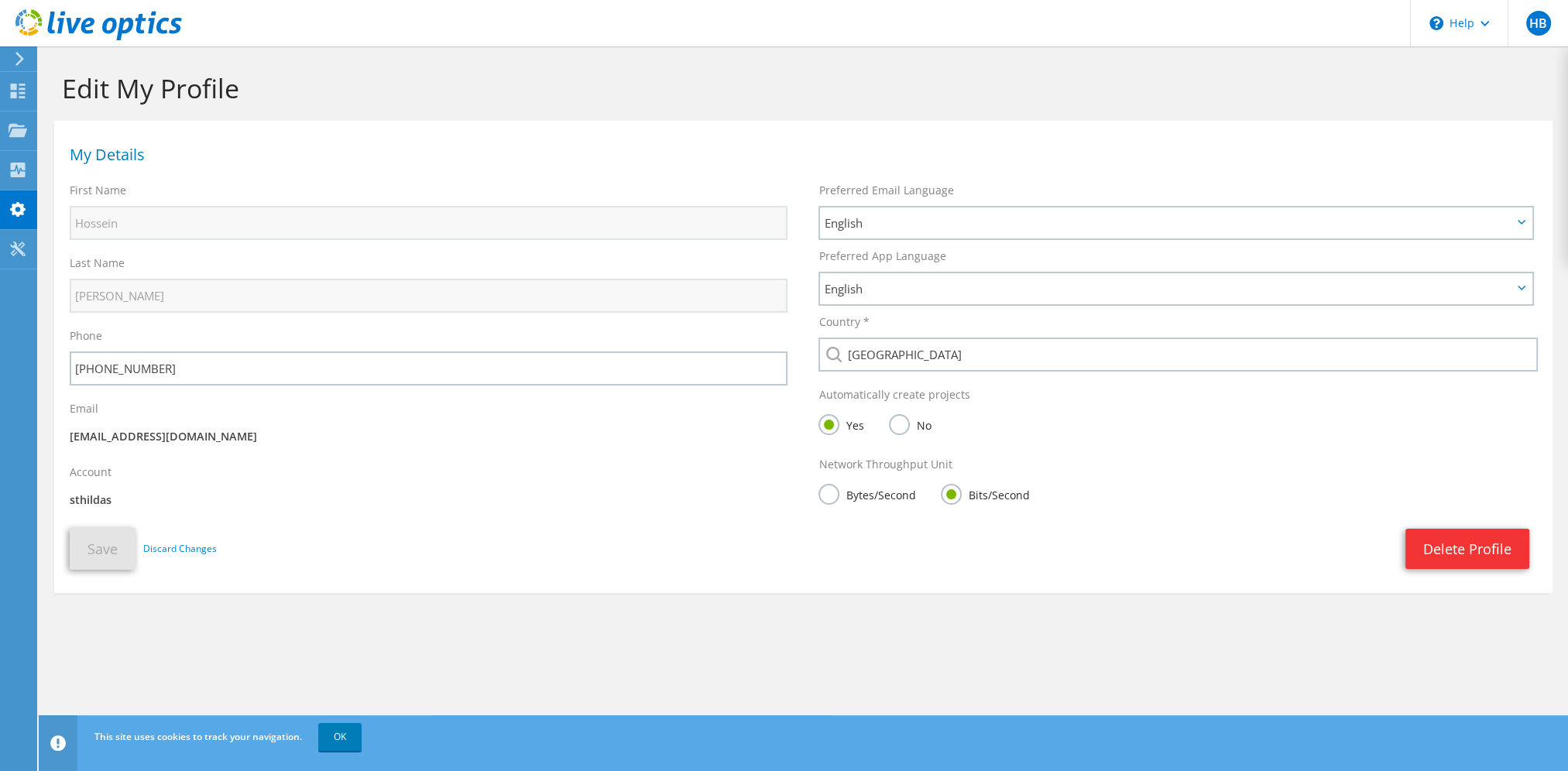
click at [20, 65] on icon at bounding box center [19, 59] width 12 height 13
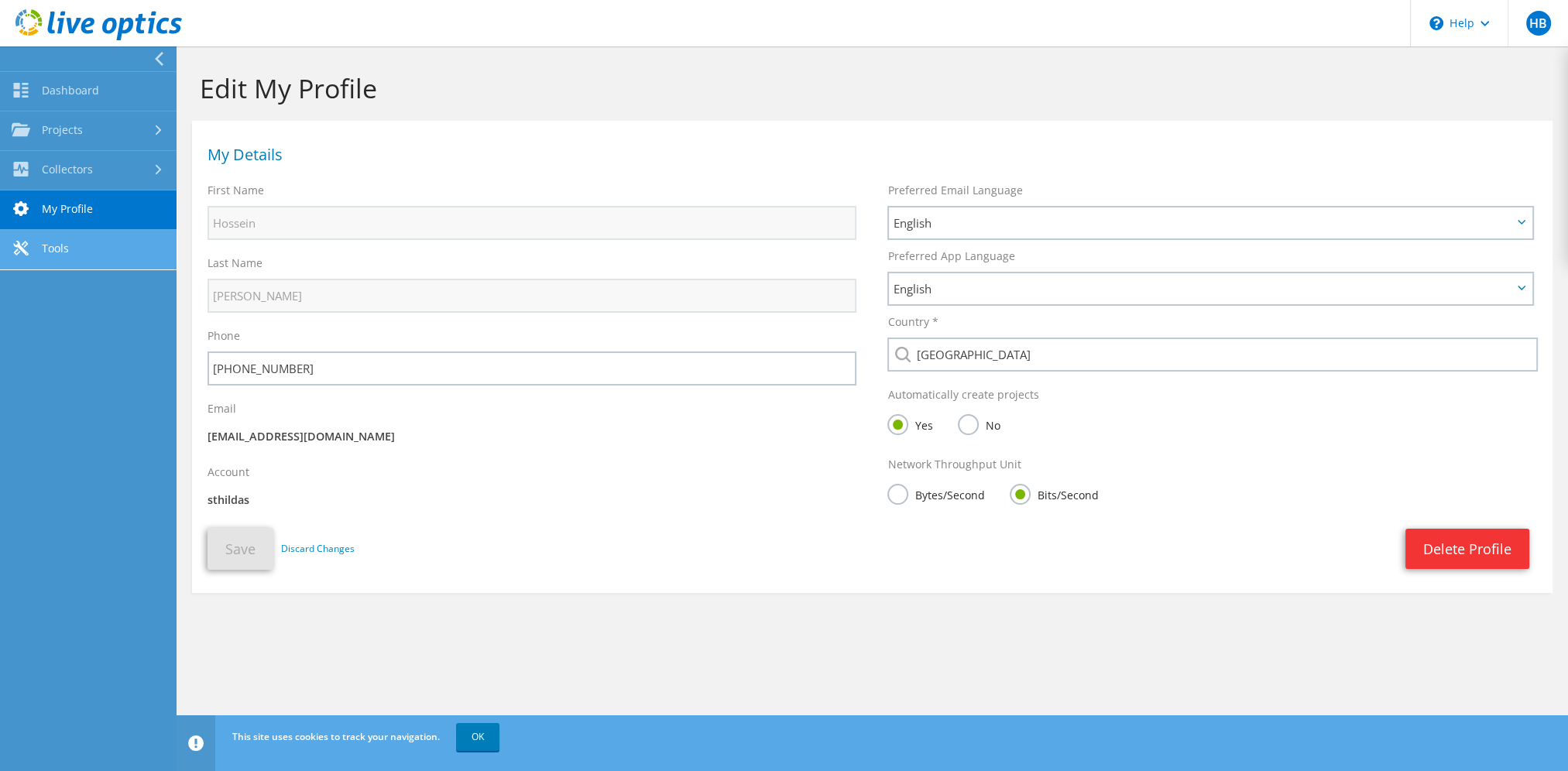
click at [62, 246] on link "Tools" at bounding box center [88, 250] width 176 height 40
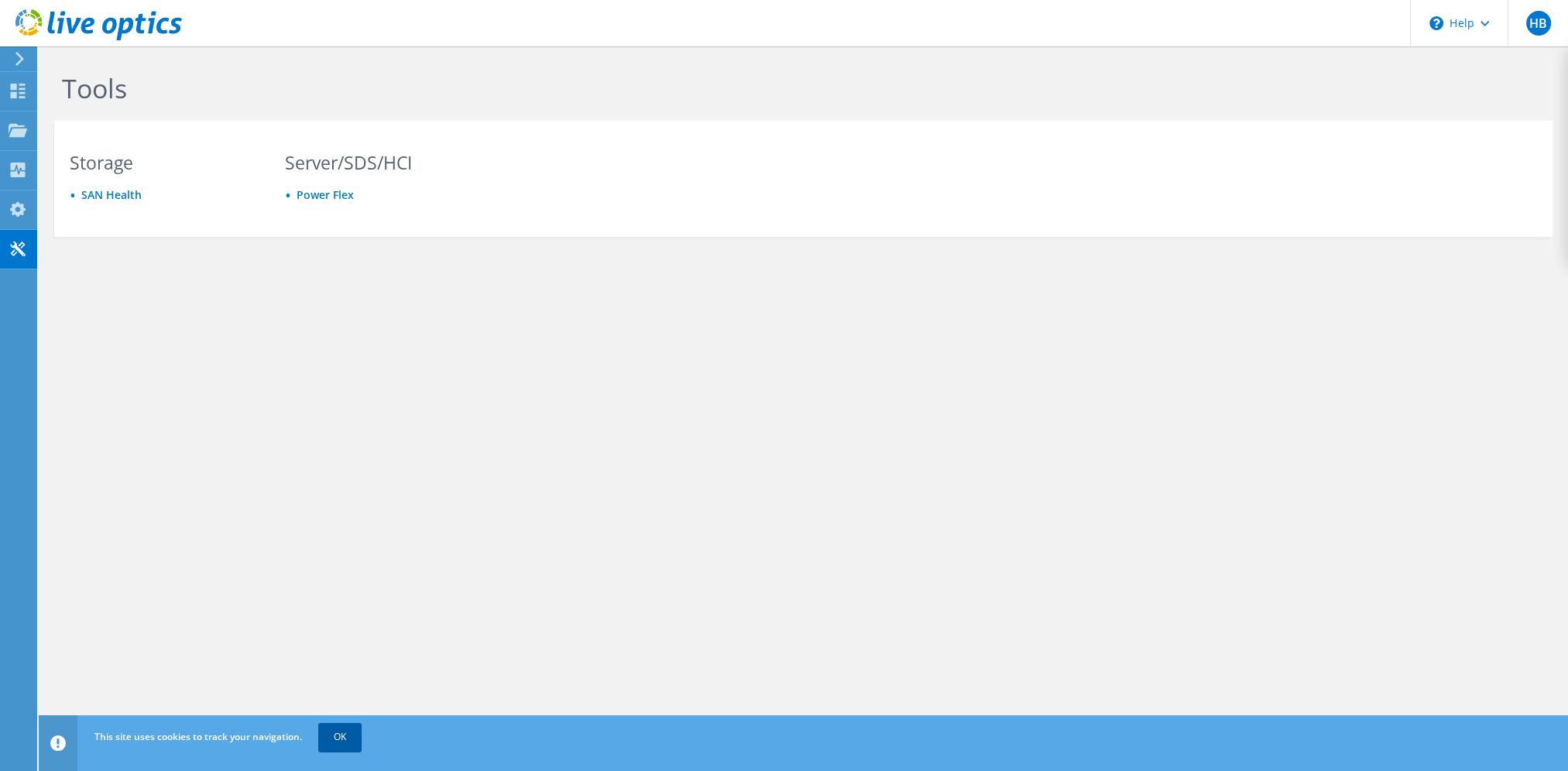
click at [332, 735] on link "OK" at bounding box center [339, 736] width 43 height 28
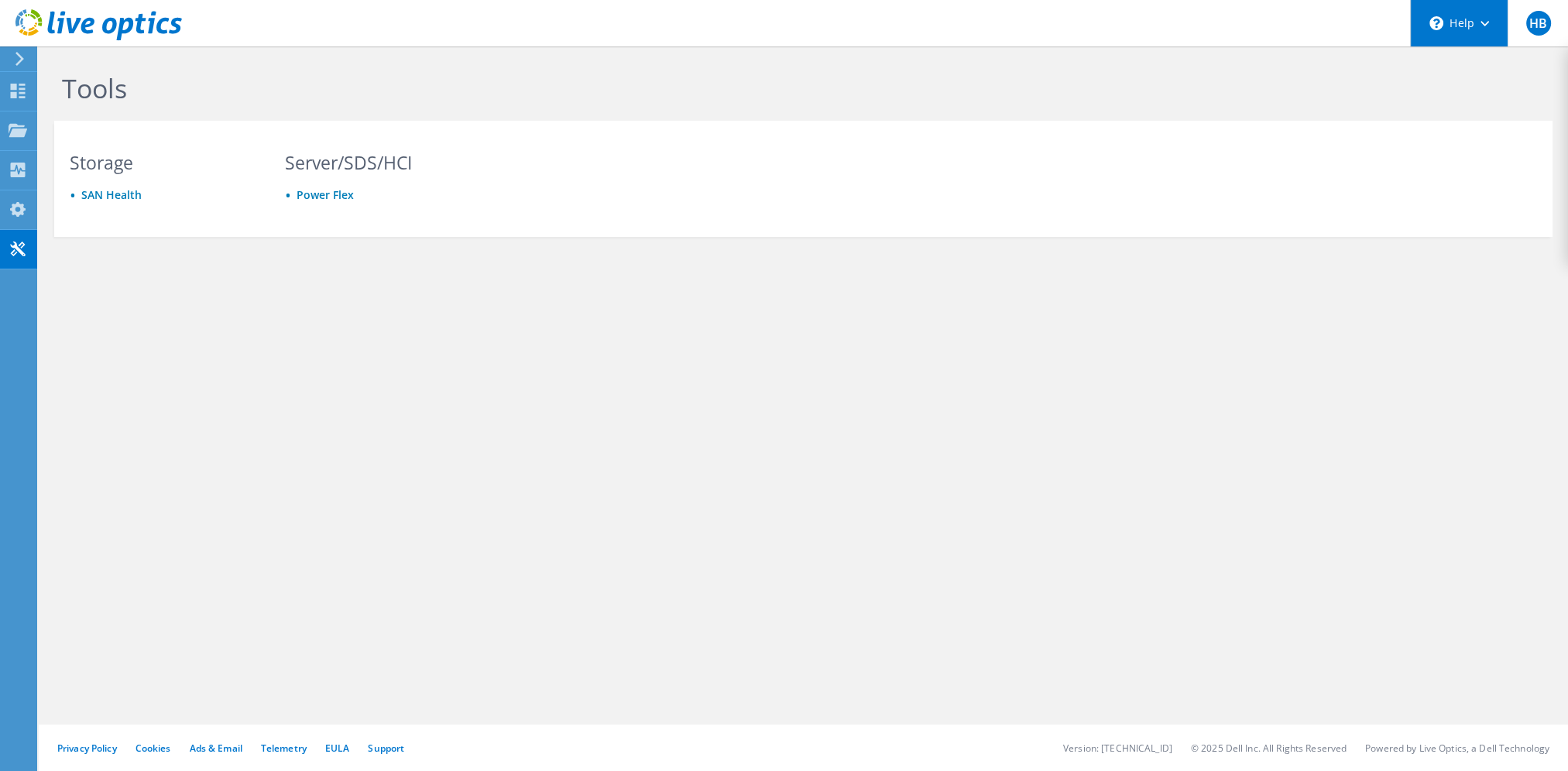
click at [1465, 26] on div "\n Help" at bounding box center [1458, 23] width 97 height 46
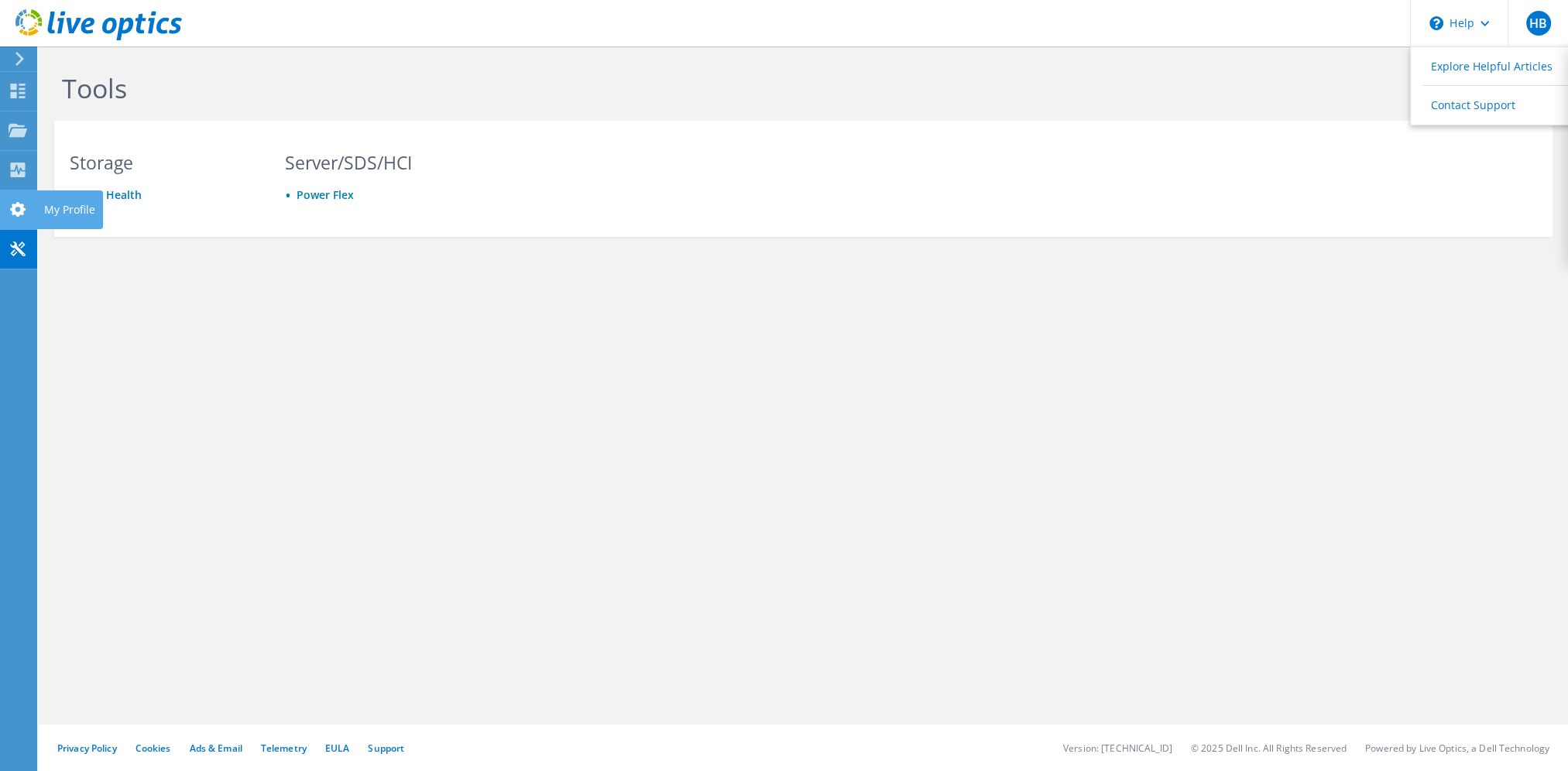
click at [10, 210] on icon at bounding box center [17, 209] width 18 height 14
